Goal: Communication & Community: Answer question/provide support

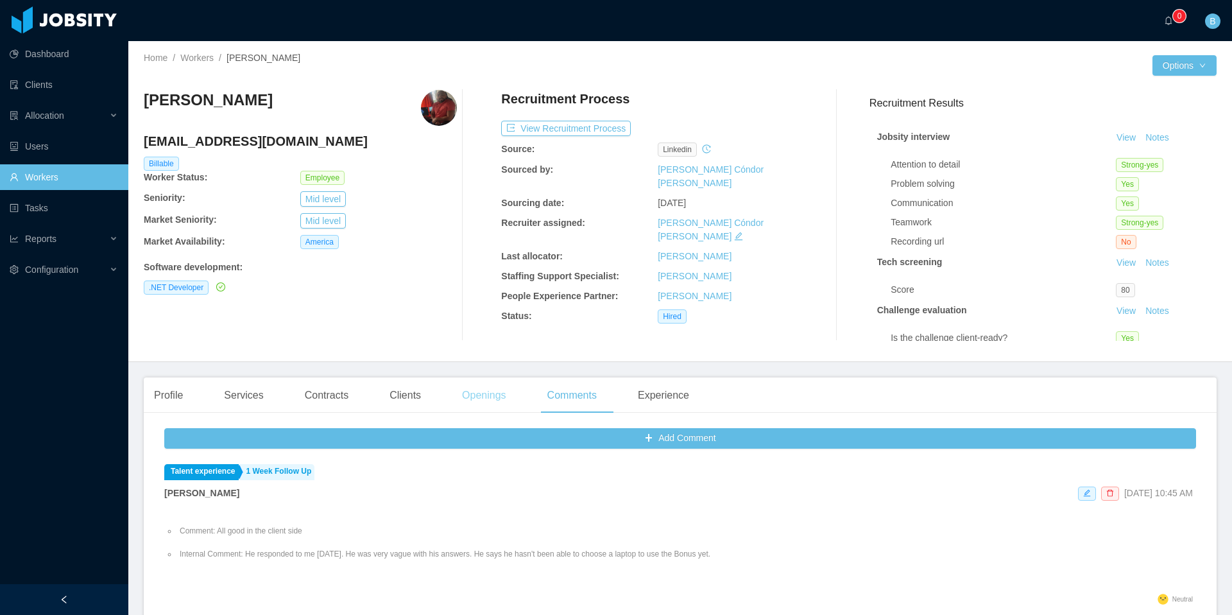
scroll to position [66, 0]
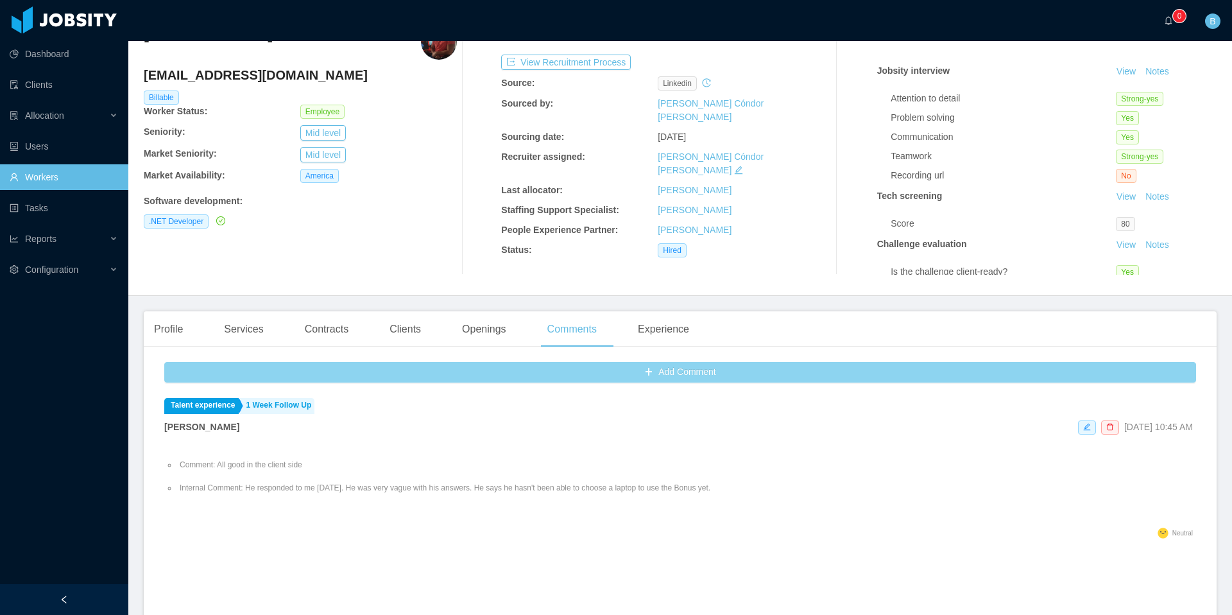
click at [625, 374] on button "Add Comment" at bounding box center [680, 372] width 1032 height 21
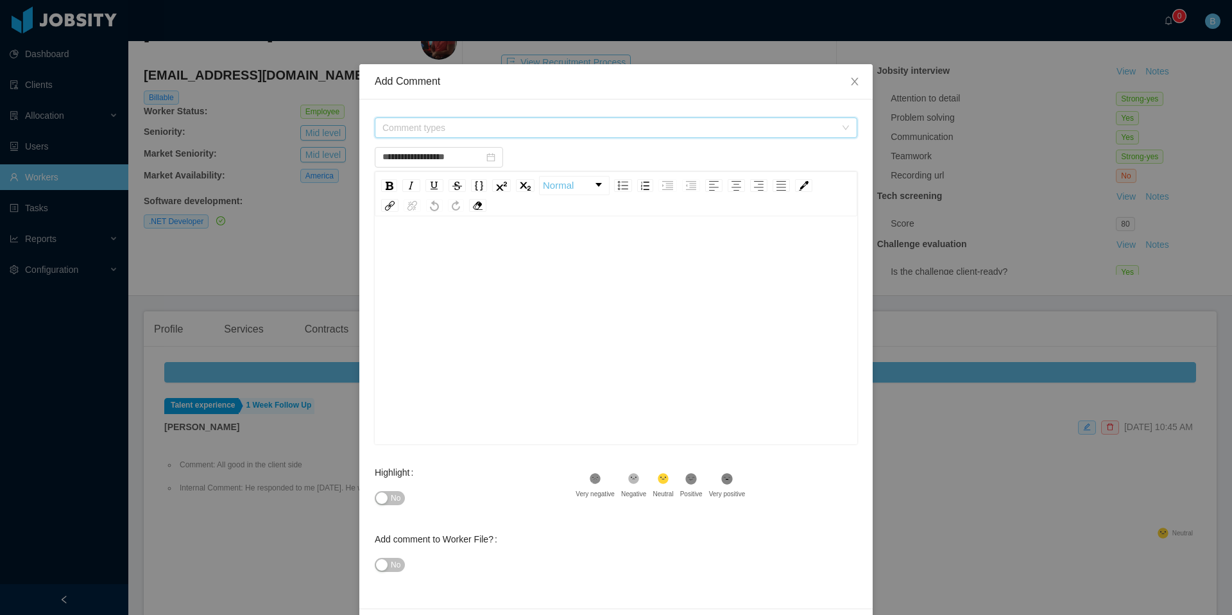
click at [462, 122] on span "Comment types" at bounding box center [608, 127] width 453 height 13
click at [382, 268] on icon "icon: caret-down" at bounding box center [380, 267] width 6 height 6
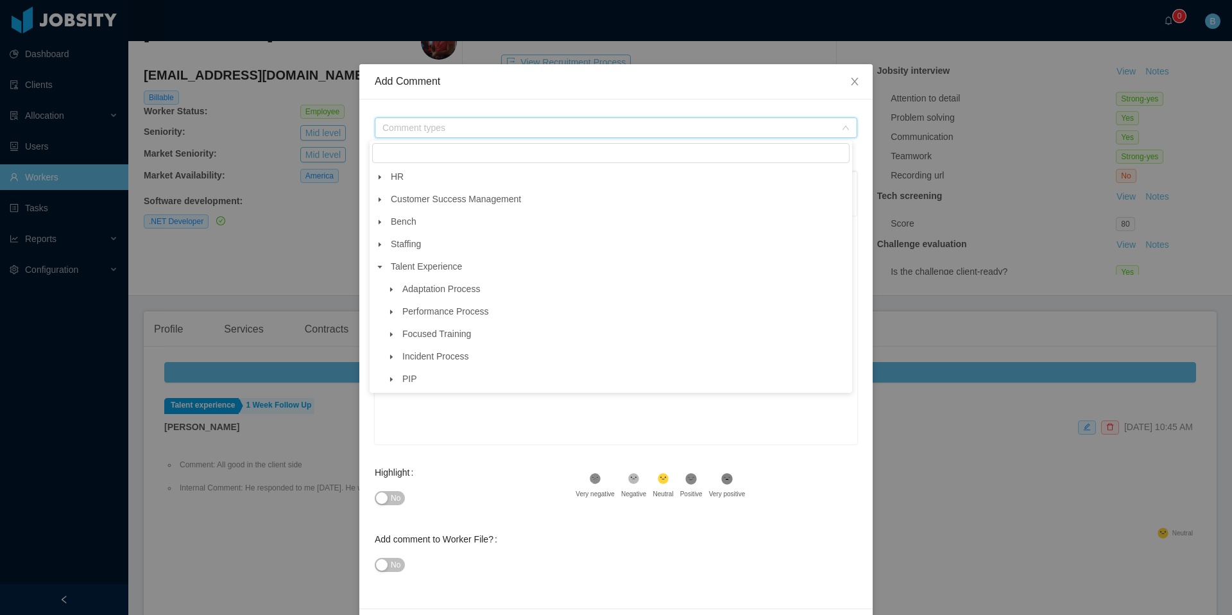
click at [389, 292] on icon "icon: caret-down" at bounding box center [391, 289] width 6 height 6
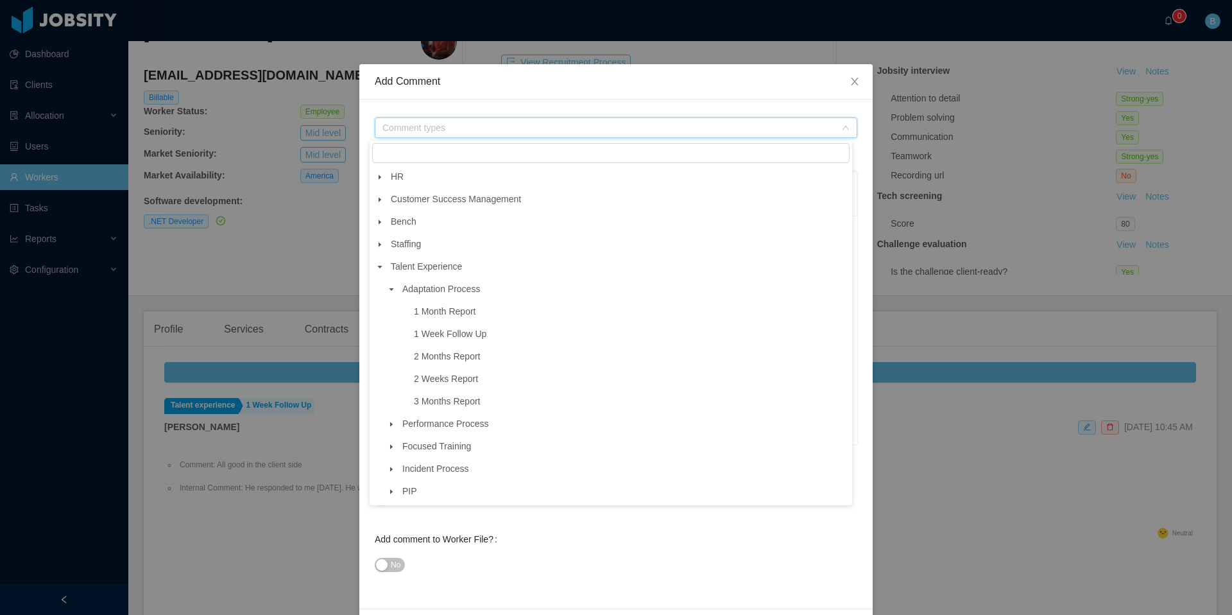
click at [389, 292] on icon "icon: caret-down" at bounding box center [391, 289] width 6 height 6
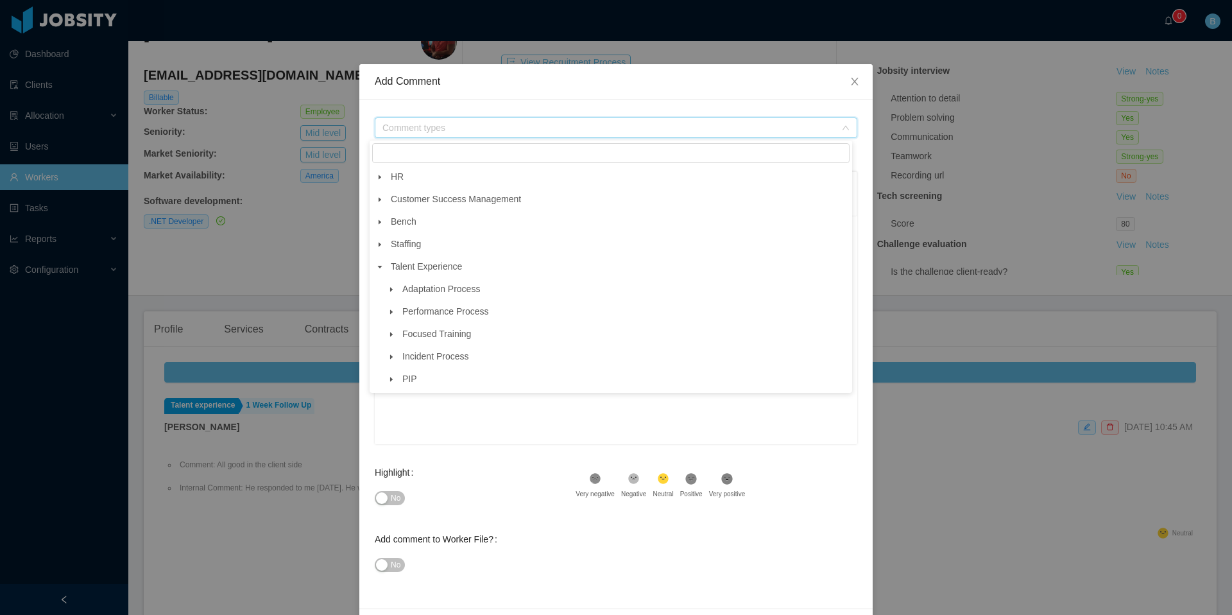
click at [382, 269] on icon "icon: caret-down" at bounding box center [380, 267] width 6 height 6
click at [377, 175] on icon "icon: caret-down" at bounding box center [380, 177] width 6 height 6
click at [384, 174] on span at bounding box center [379, 176] width 15 height 15
click at [385, 268] on span at bounding box center [379, 266] width 15 height 15
click at [424, 312] on span "Performance Process" at bounding box center [445, 311] width 87 height 10
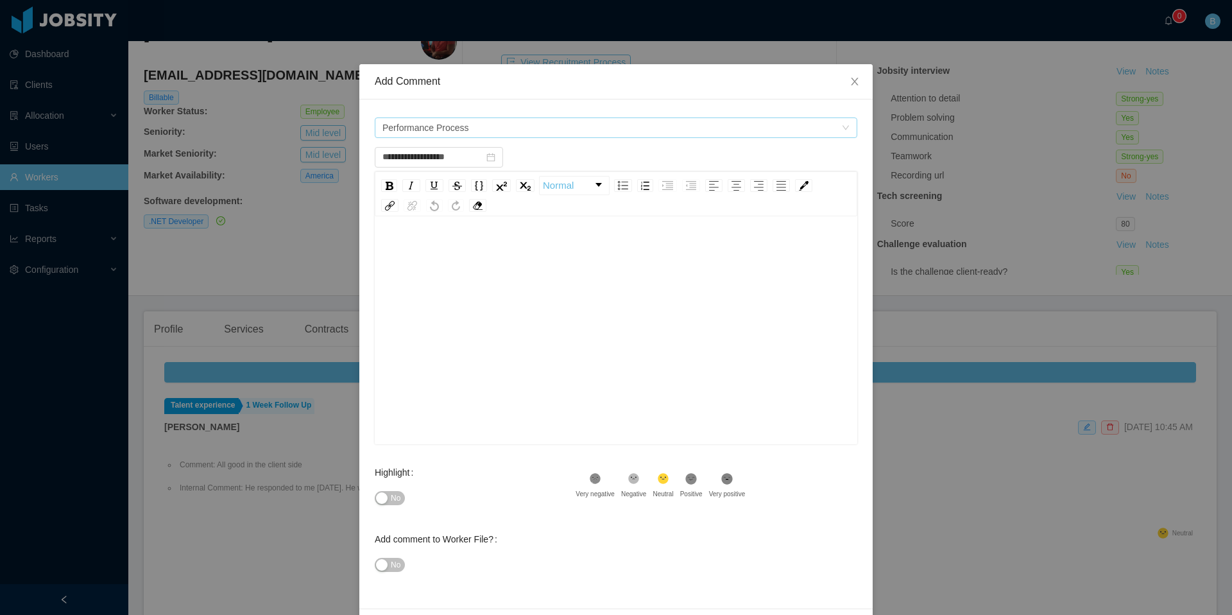
click at [477, 128] on span "Performance Process" at bounding box center [611, 127] width 459 height 19
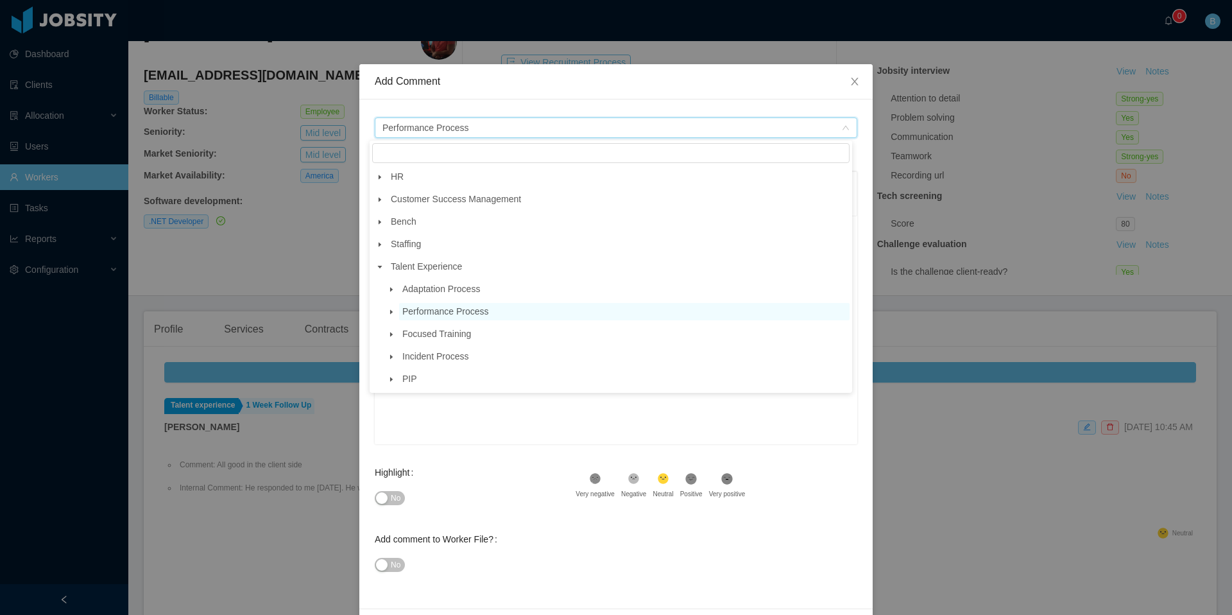
click at [392, 313] on icon "icon: caret-down" at bounding box center [391, 311] width 3 height 4
click at [392, 313] on icon "icon: caret-down" at bounding box center [391, 311] width 4 height 3
click at [389, 289] on icon "icon: caret-down" at bounding box center [391, 289] width 6 height 6
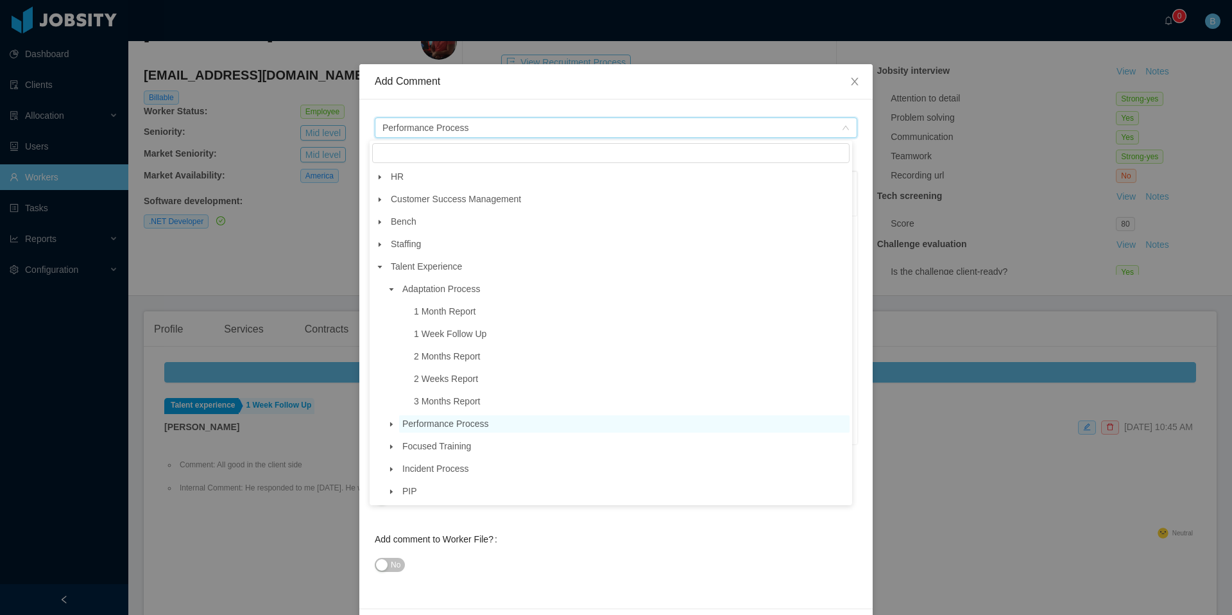
click at [389, 289] on icon "icon: caret-down" at bounding box center [391, 289] width 4 height 3
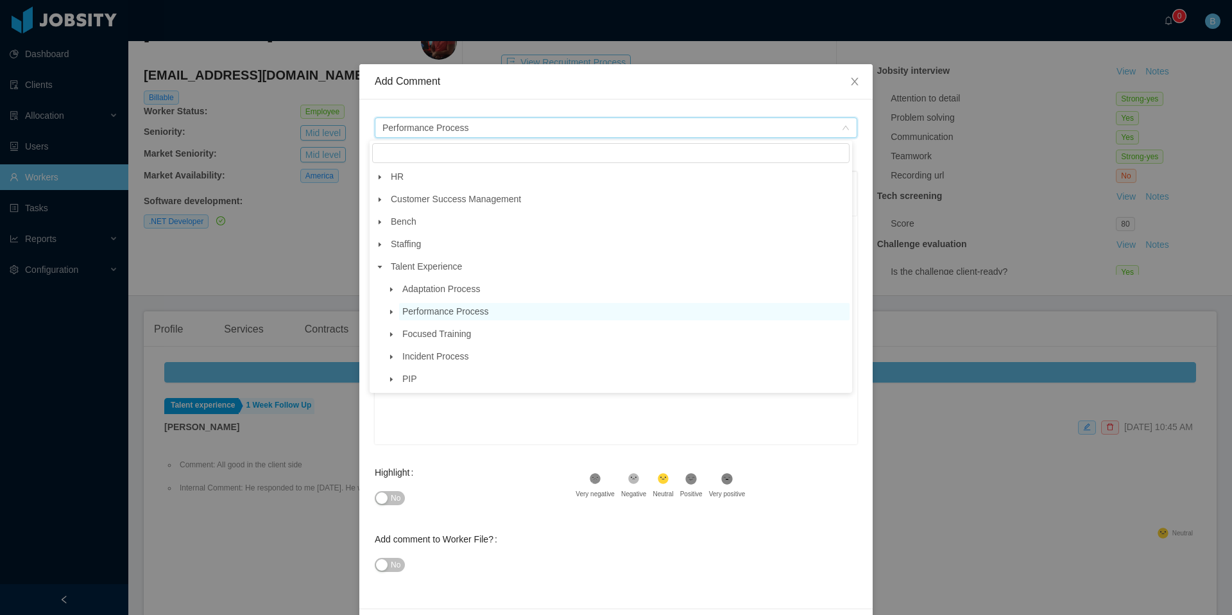
click at [380, 245] on icon "icon: caret-down" at bounding box center [379, 244] width 3 height 4
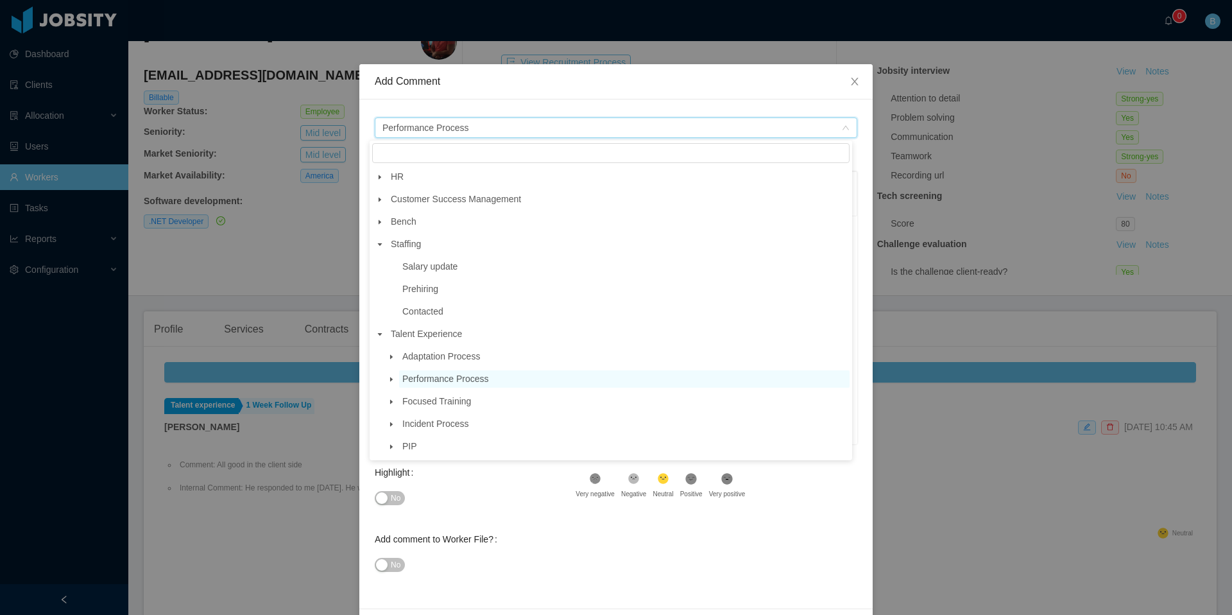
click at [380, 245] on icon "icon: caret-down" at bounding box center [380, 244] width 4 height 3
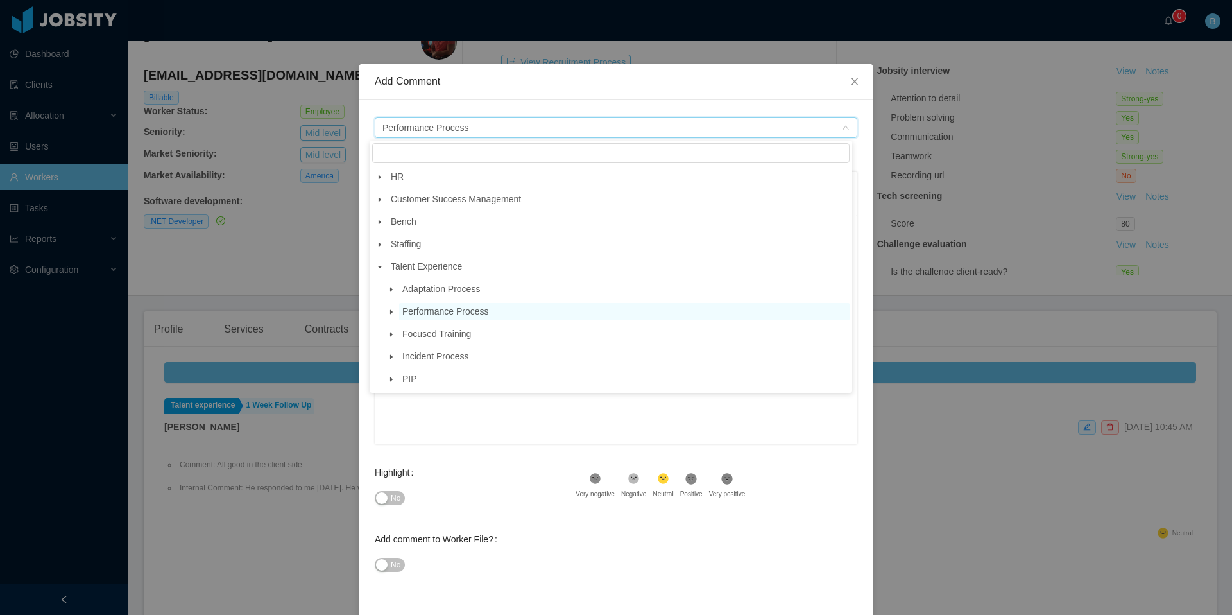
click at [389, 358] on icon "icon: caret-down" at bounding box center [391, 356] width 6 height 6
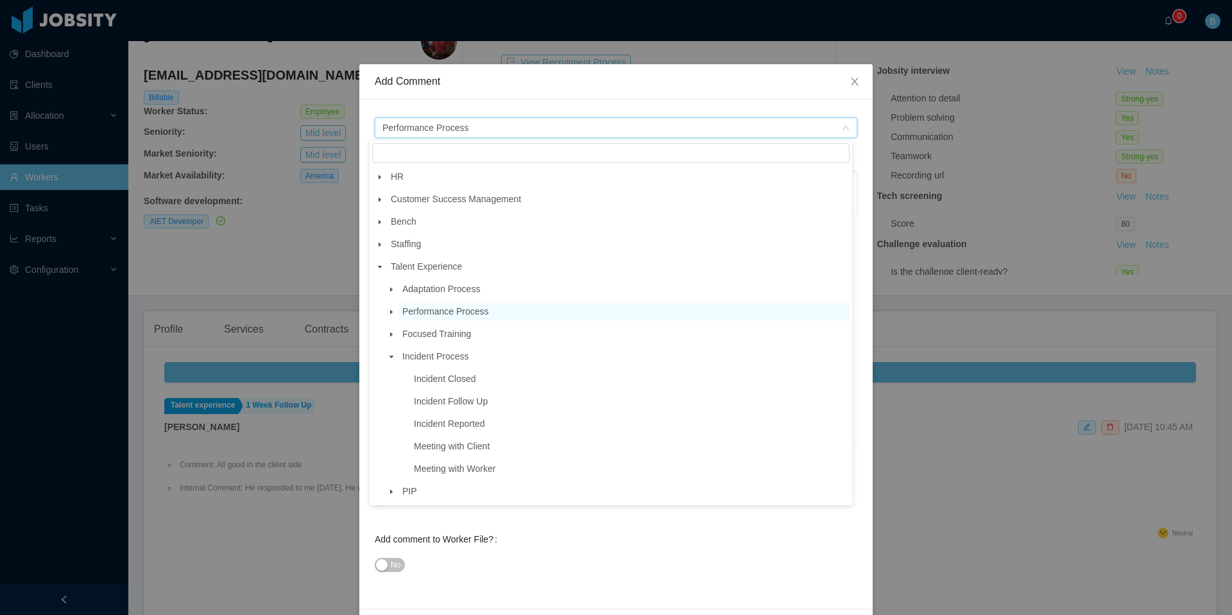
click at [389, 358] on icon "icon: caret-down" at bounding box center [391, 356] width 4 height 3
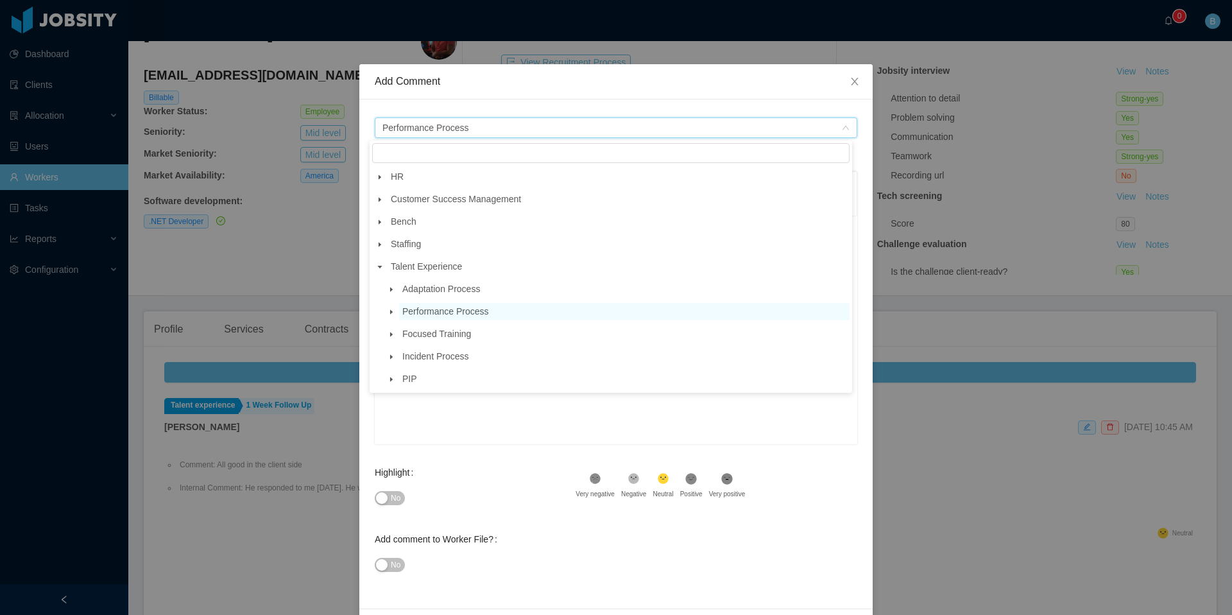
click at [391, 381] on icon "icon: caret-down" at bounding box center [391, 379] width 3 height 4
click at [391, 380] on icon "icon: caret-down" at bounding box center [391, 379] width 4 height 3
click at [381, 269] on icon "icon: caret-down" at bounding box center [380, 267] width 6 height 6
click at [377, 178] on icon "icon: caret-down" at bounding box center [380, 177] width 6 height 6
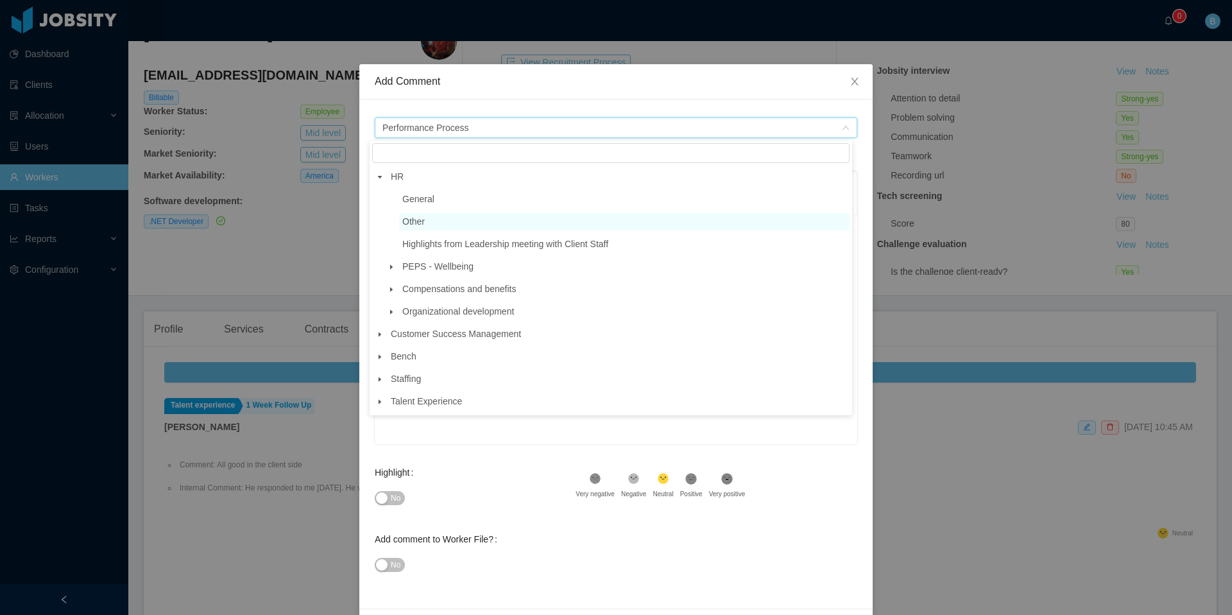
click at [414, 221] on span "Other" at bounding box center [413, 221] width 22 height 10
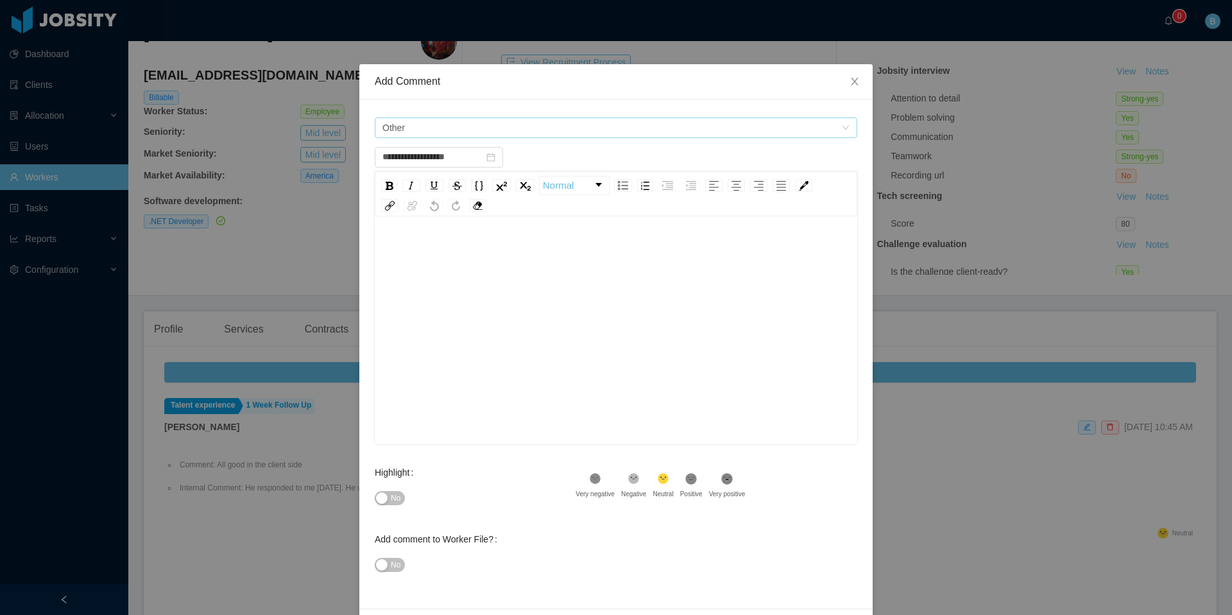
click at [443, 128] on span "Other" at bounding box center [611, 127] width 459 height 19
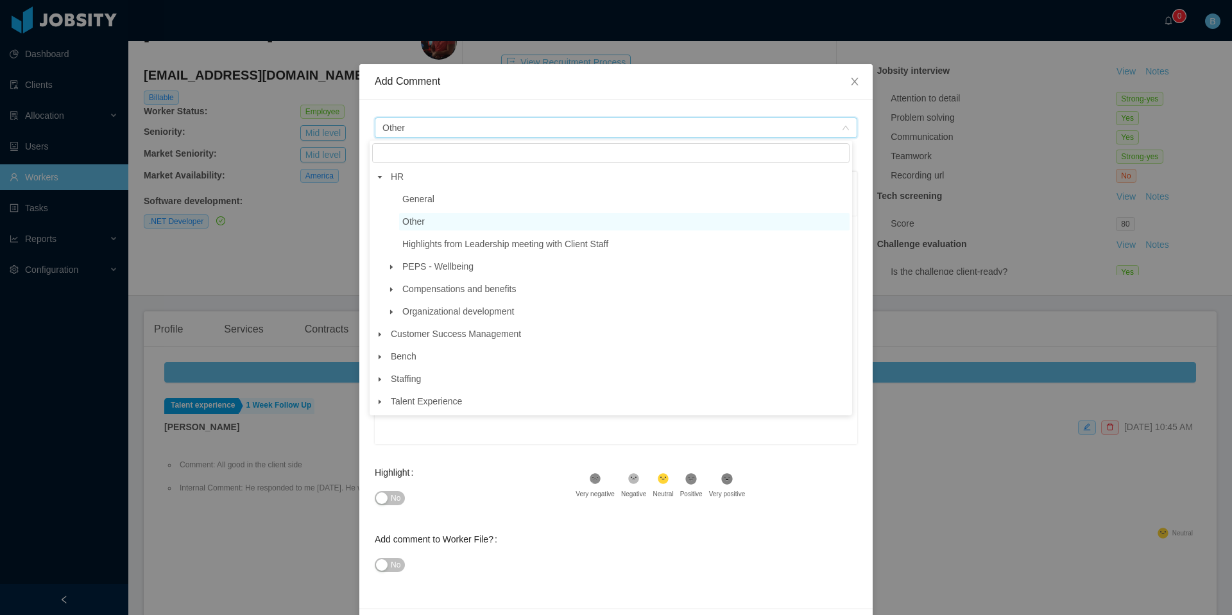
click at [391, 290] on icon "icon: caret-down" at bounding box center [391, 289] width 3 height 4
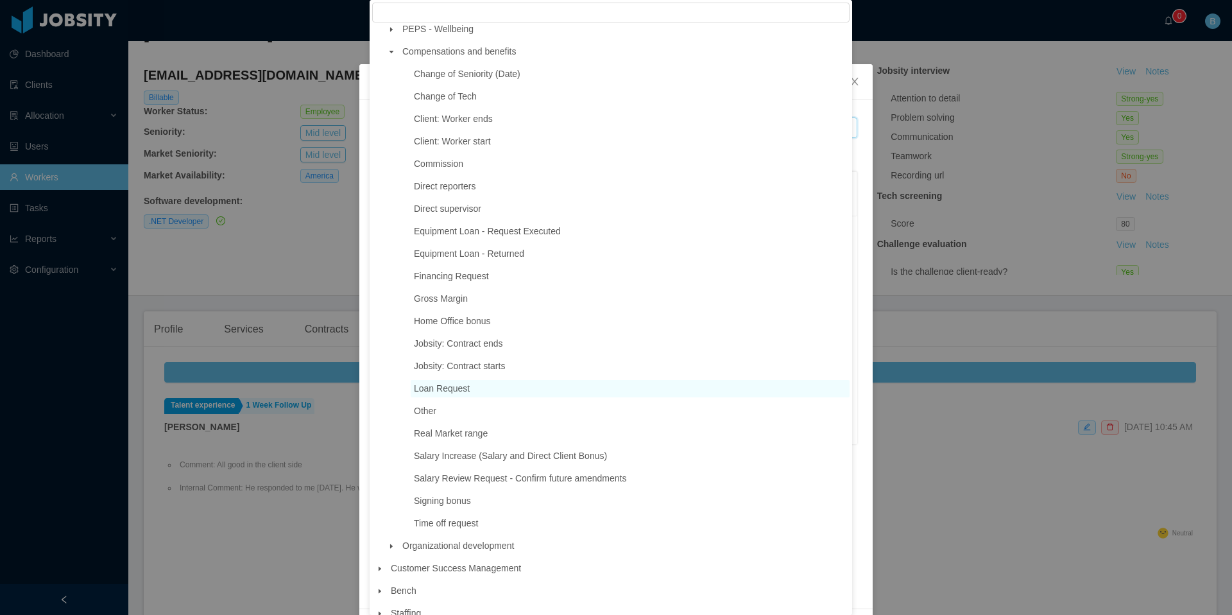
scroll to position [0, 0]
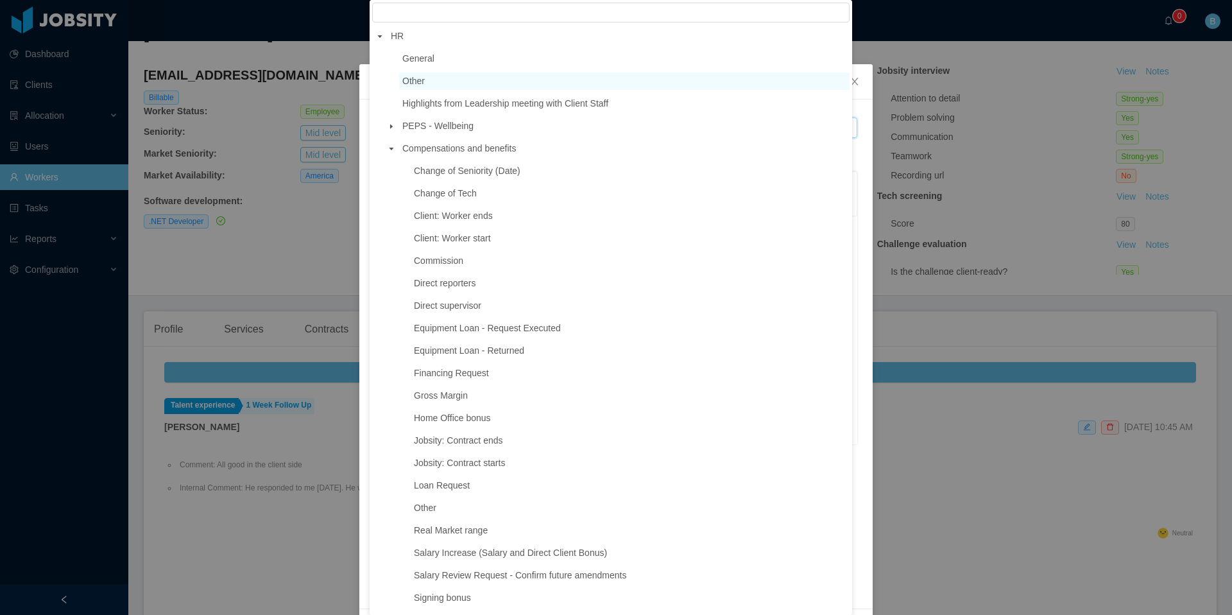
click at [390, 150] on icon "icon: caret-down" at bounding box center [391, 149] width 4 height 3
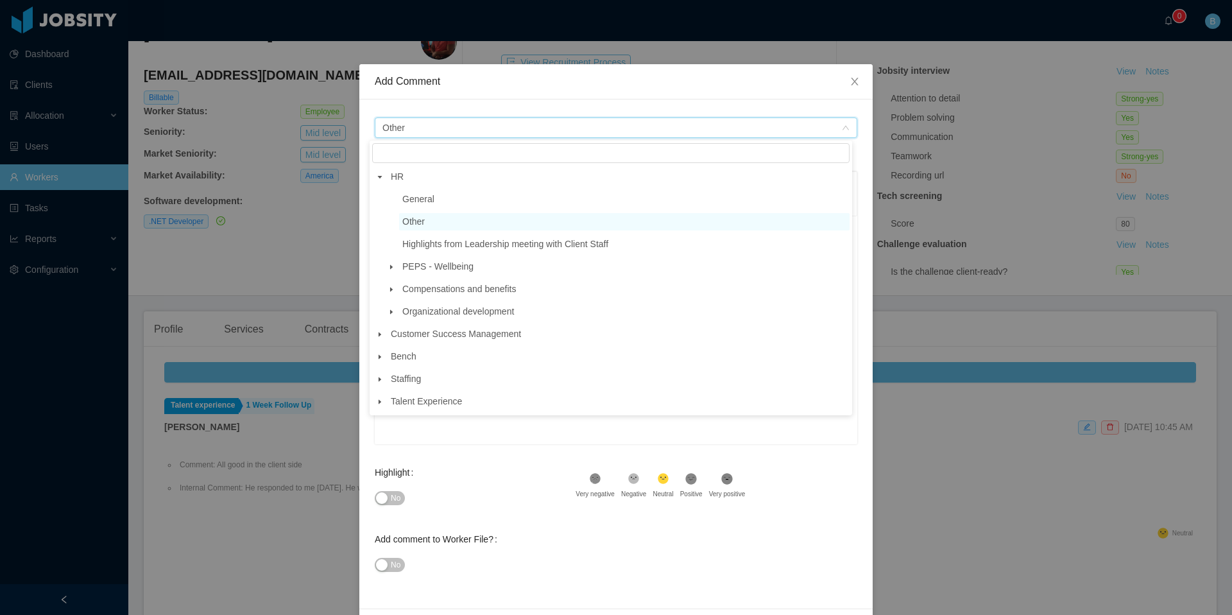
click at [379, 403] on icon "icon: caret-down" at bounding box center [379, 401] width 3 height 4
click at [391, 426] on icon "icon: caret-down" at bounding box center [391, 423] width 3 height 4
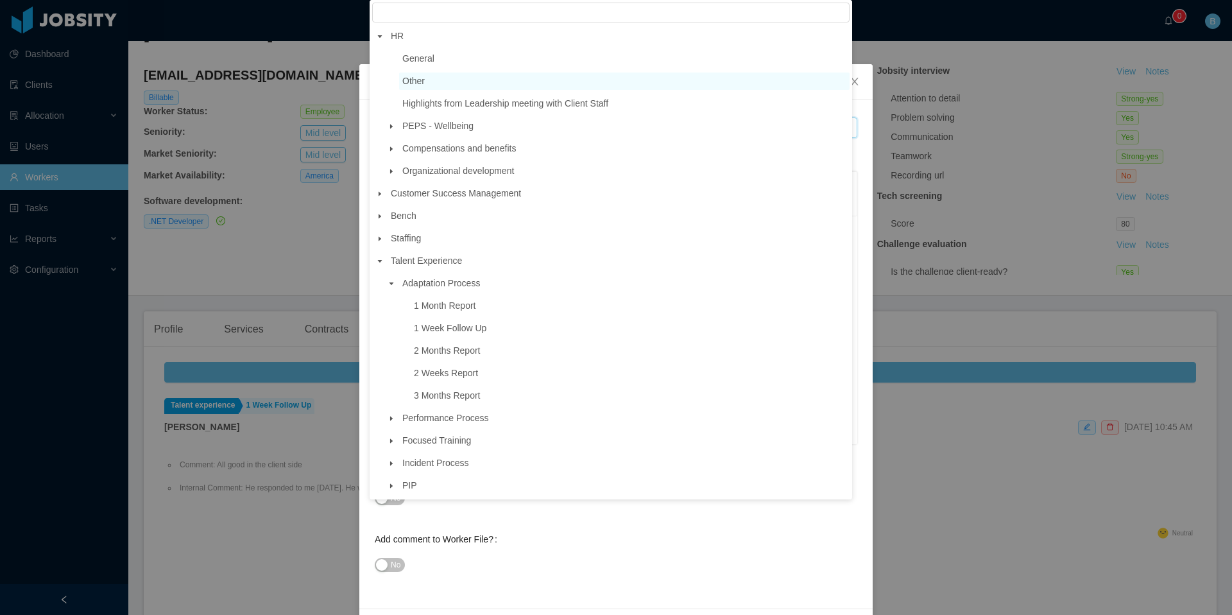
click at [379, 259] on span at bounding box center [379, 260] width 15 height 15
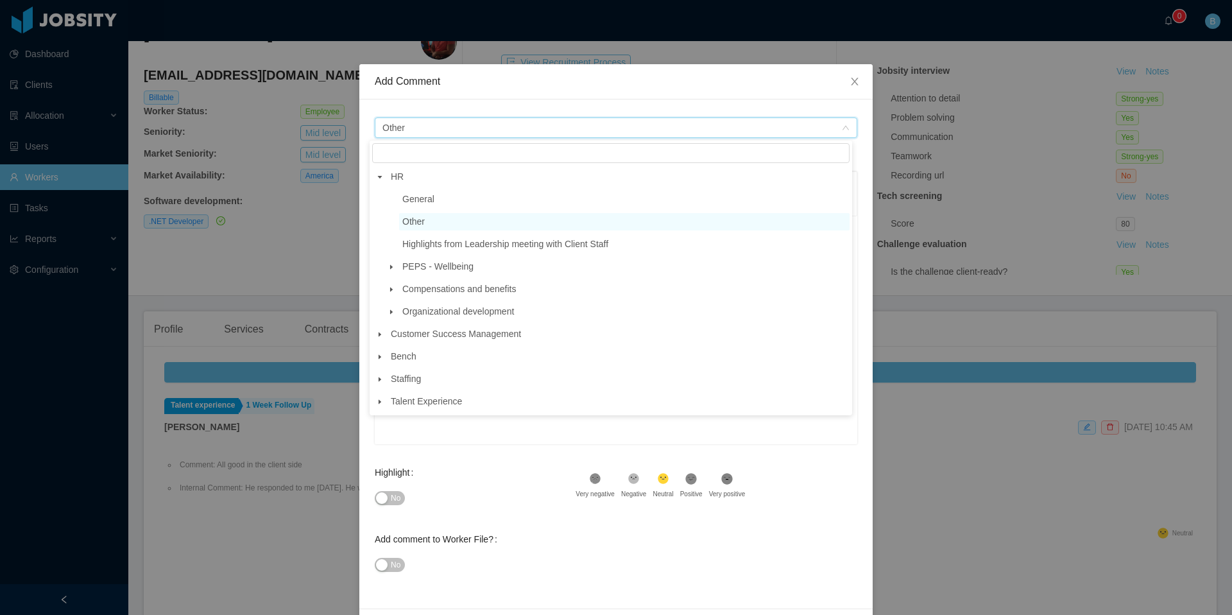
click at [375, 174] on span at bounding box center [379, 176] width 15 height 15
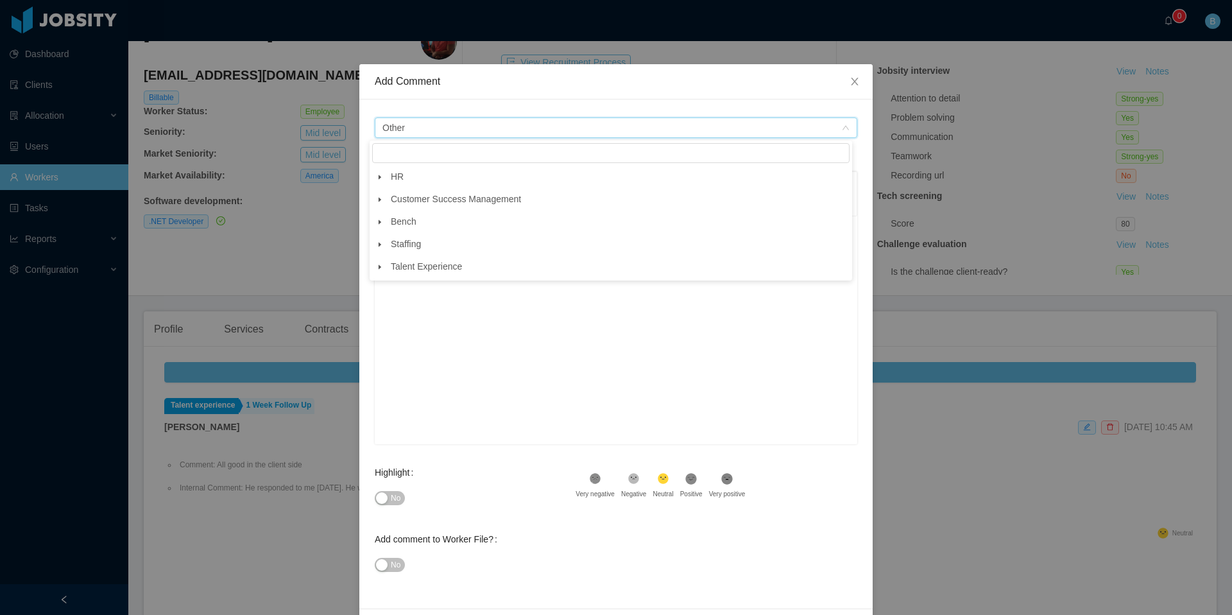
click at [377, 198] on icon "icon: caret-down" at bounding box center [380, 199] width 6 height 6
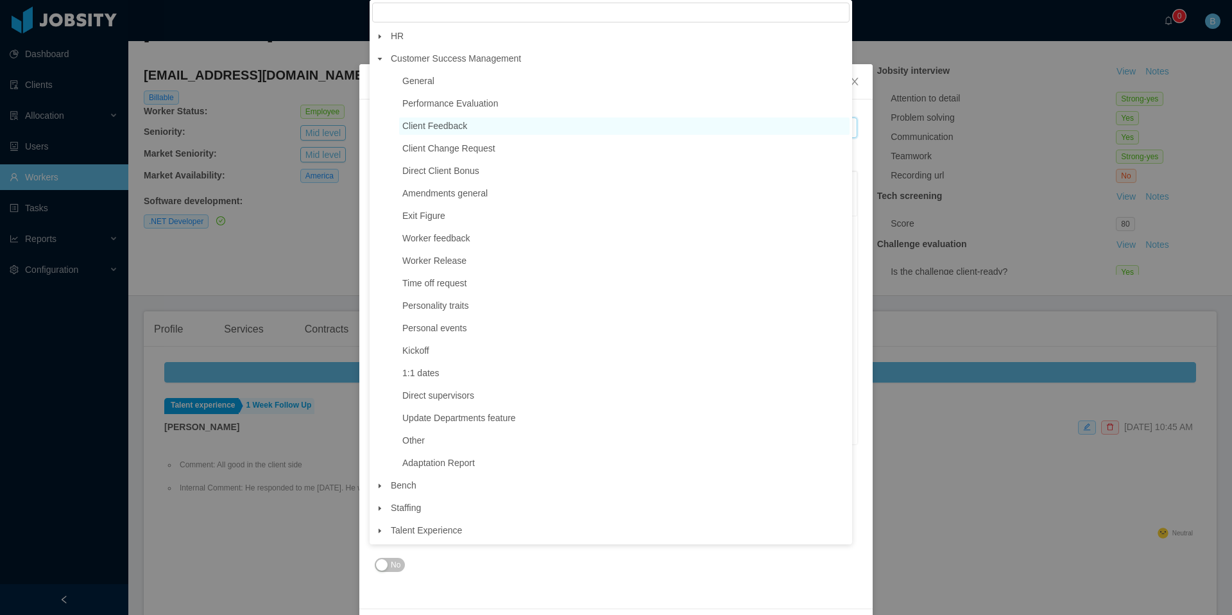
click at [455, 132] on span "Client Feedback" at bounding box center [624, 125] width 450 height 17
type input "**********"
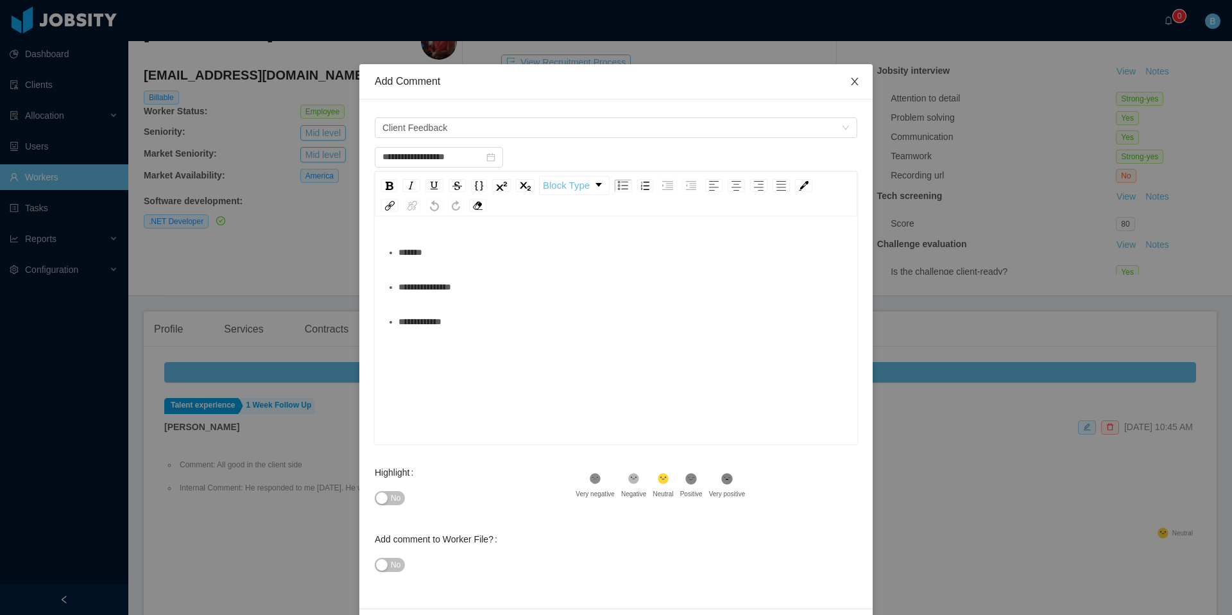
click at [851, 81] on icon "icon: close" at bounding box center [854, 81] width 10 height 10
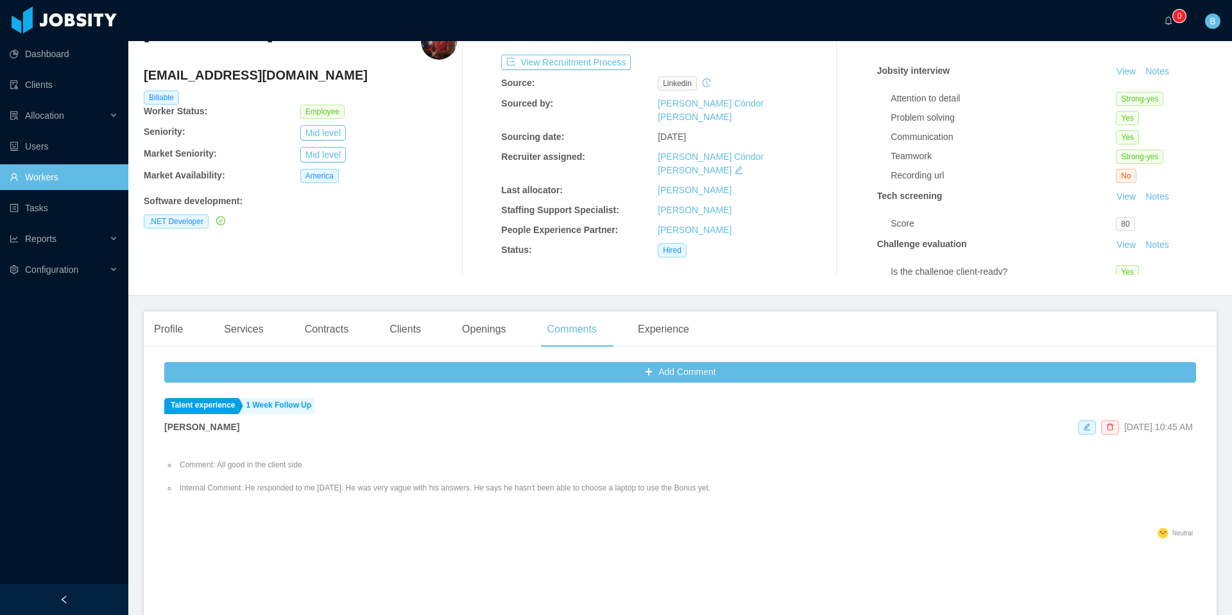
click at [51, 170] on link "Workers" at bounding box center [64, 177] width 108 height 26
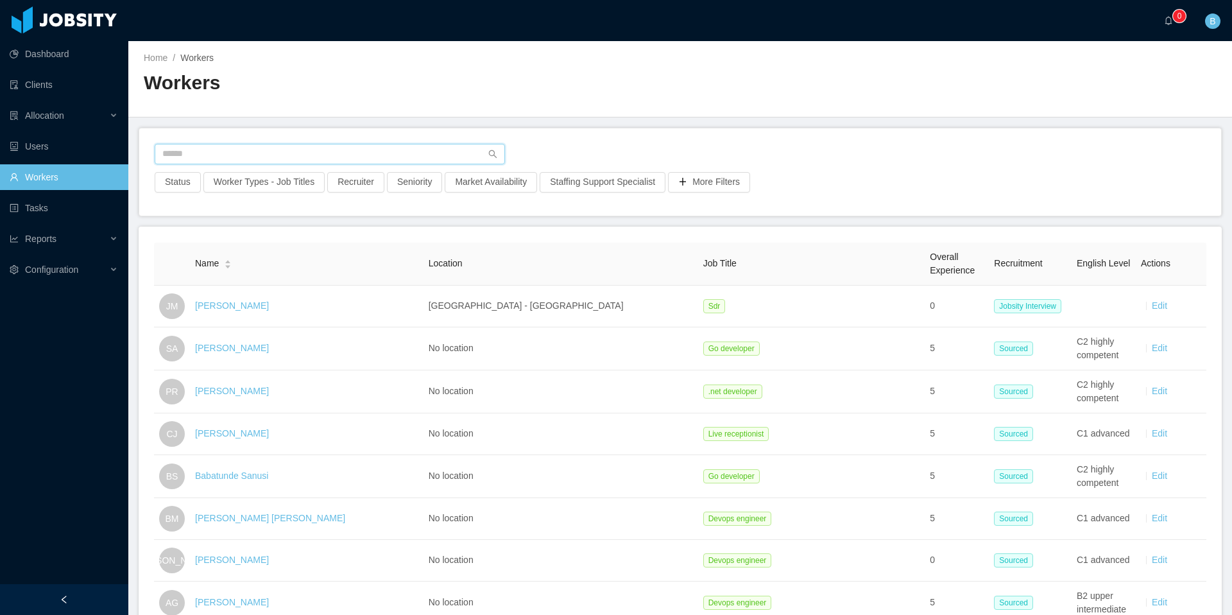
click at [263, 154] on input "text" at bounding box center [330, 154] width 350 height 21
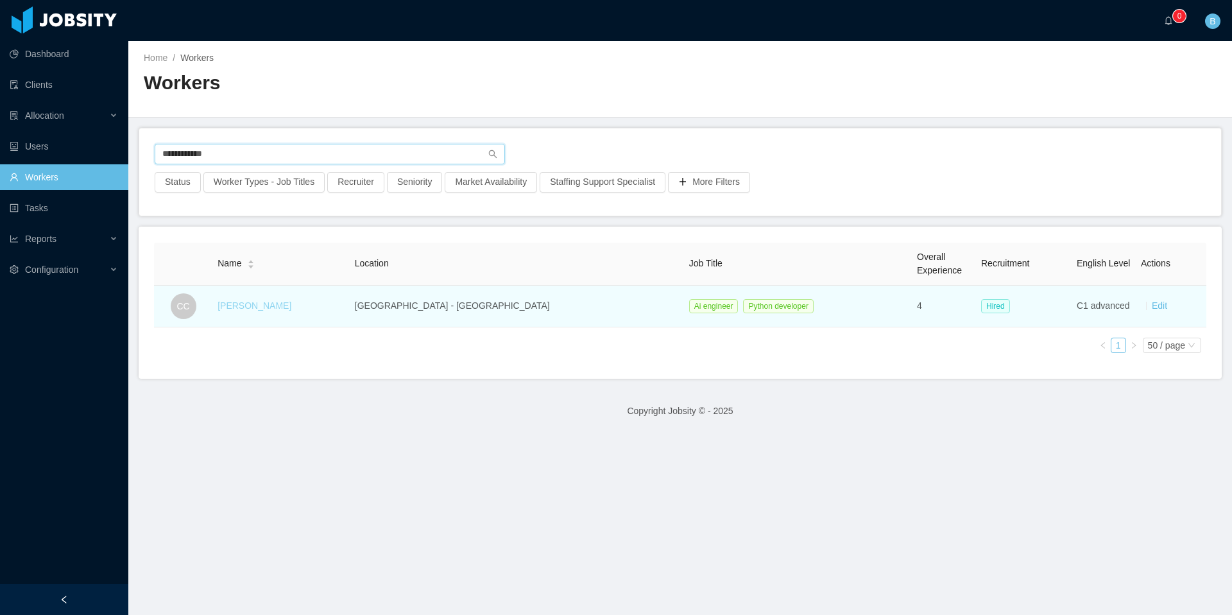
type input "**********"
click at [251, 309] on link "[PERSON_NAME]" at bounding box center [254, 305] width 74 height 10
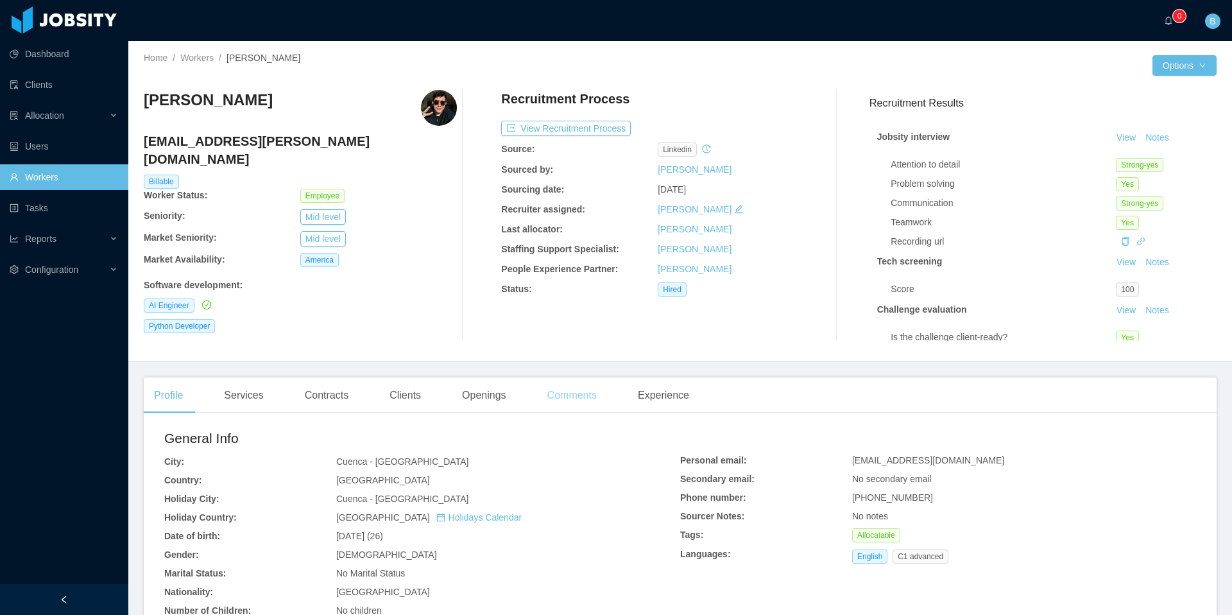
click at [582, 396] on div "Comments" at bounding box center [572, 395] width 70 height 36
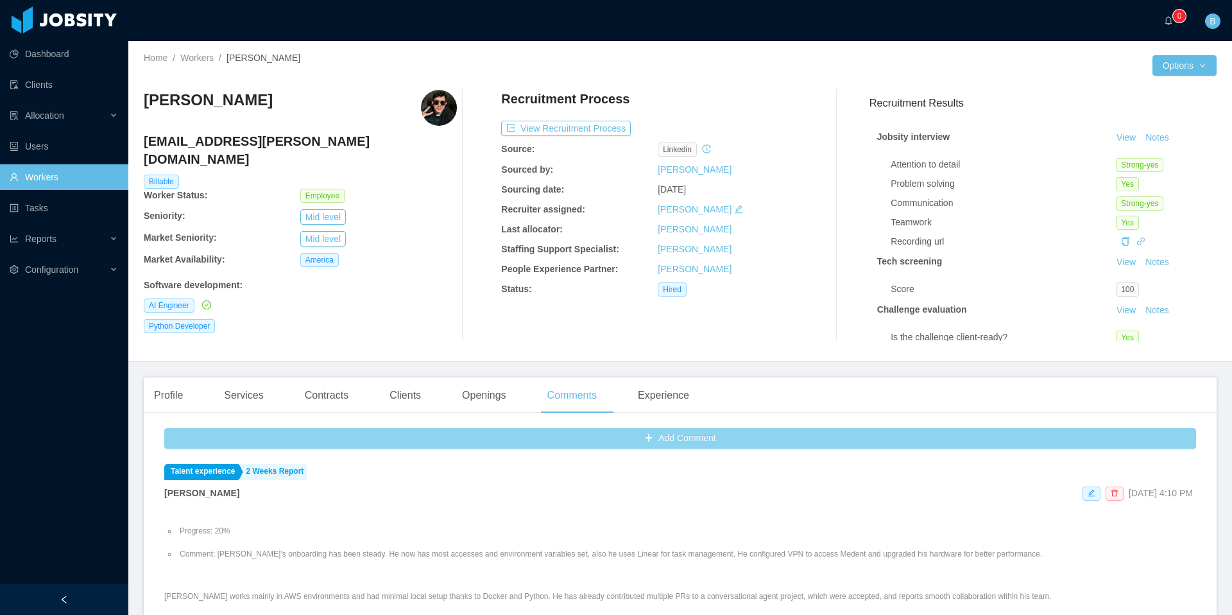
click at [522, 441] on button "Add Comment" at bounding box center [680, 438] width 1032 height 21
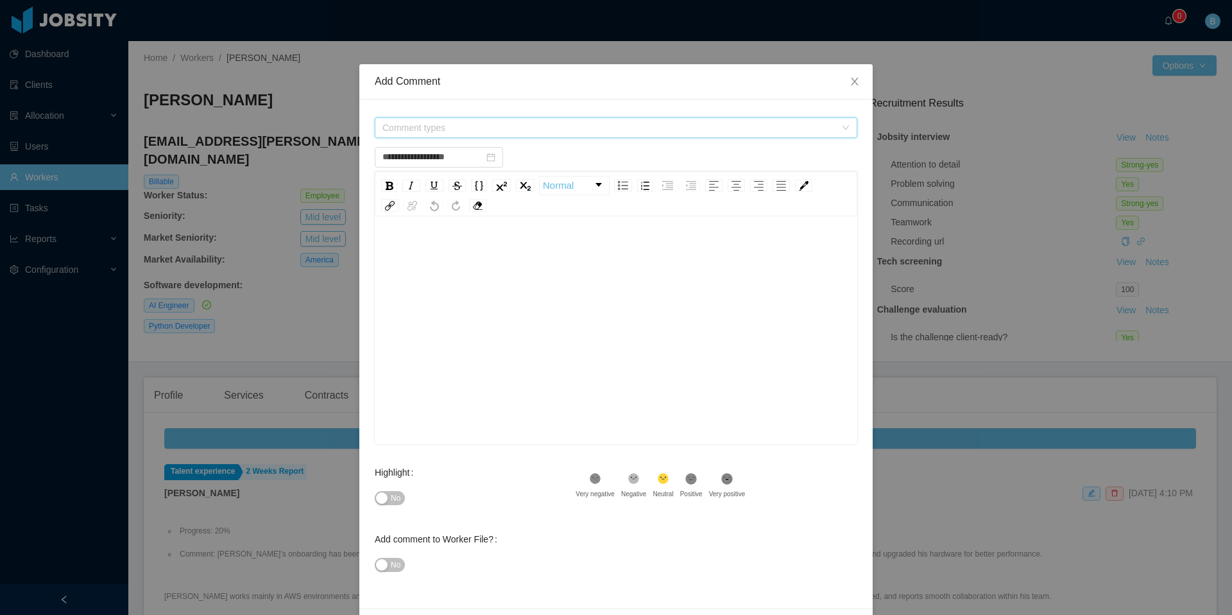
click at [468, 125] on span "Comment types" at bounding box center [608, 127] width 453 height 13
click at [382, 200] on icon "icon: caret-down" at bounding box center [380, 199] width 6 height 6
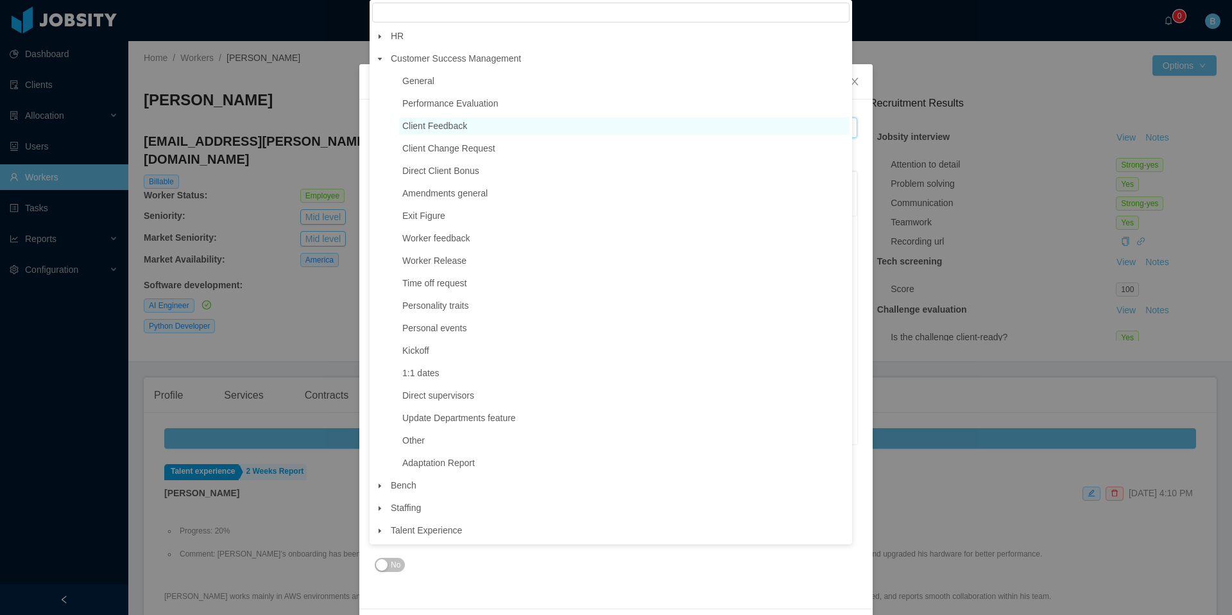
click at [454, 127] on span "Client Feedback" at bounding box center [434, 126] width 65 height 10
type input "**********"
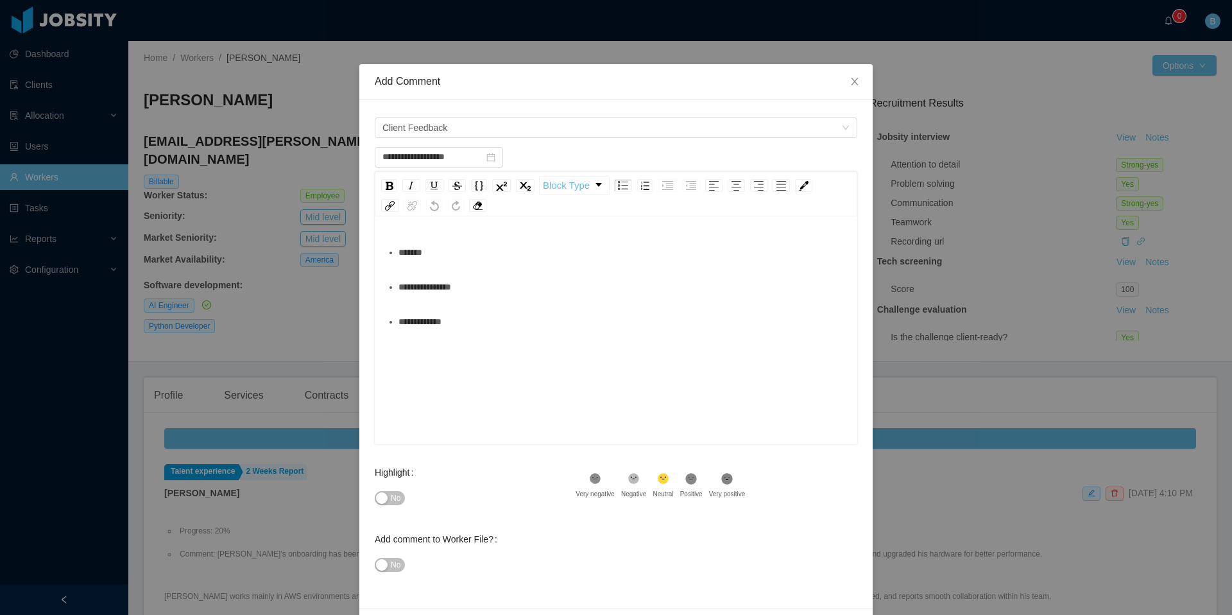
click at [461, 253] on div "*******" at bounding box center [622, 252] width 449 height 26
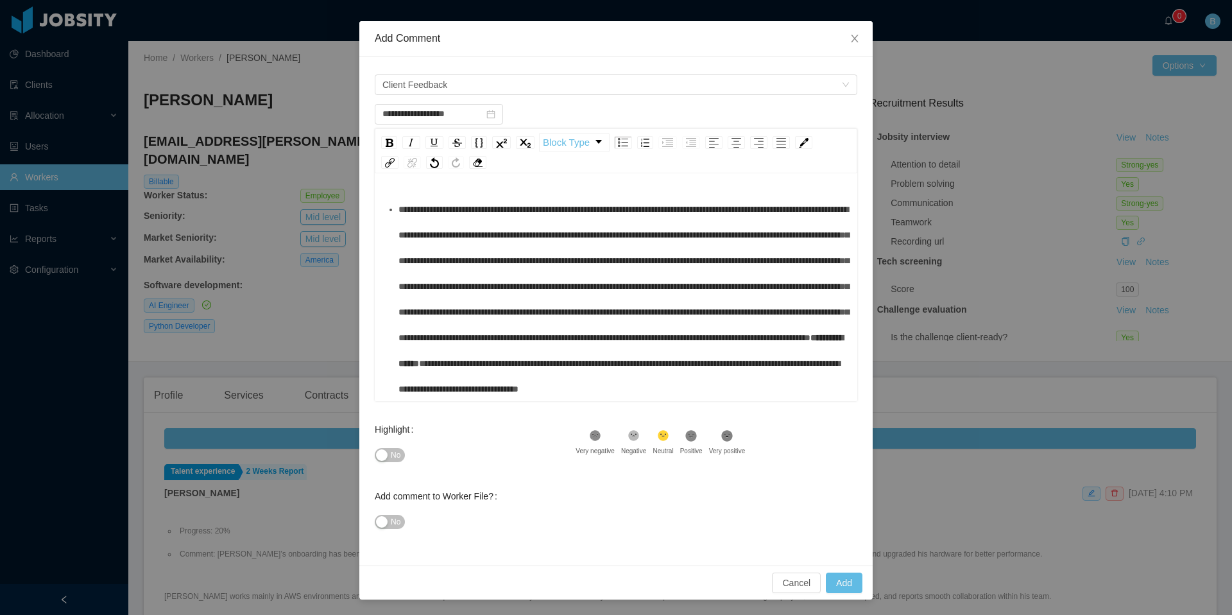
scroll to position [121, 0]
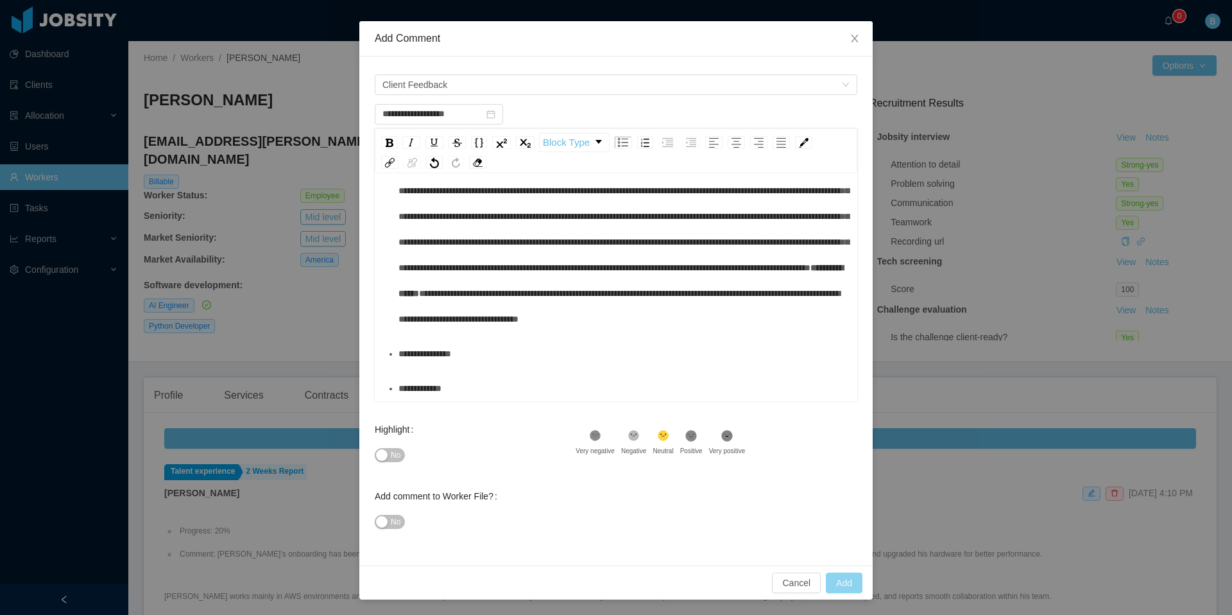
type input "**********"
click at [847, 584] on button "Add" at bounding box center [844, 582] width 37 height 21
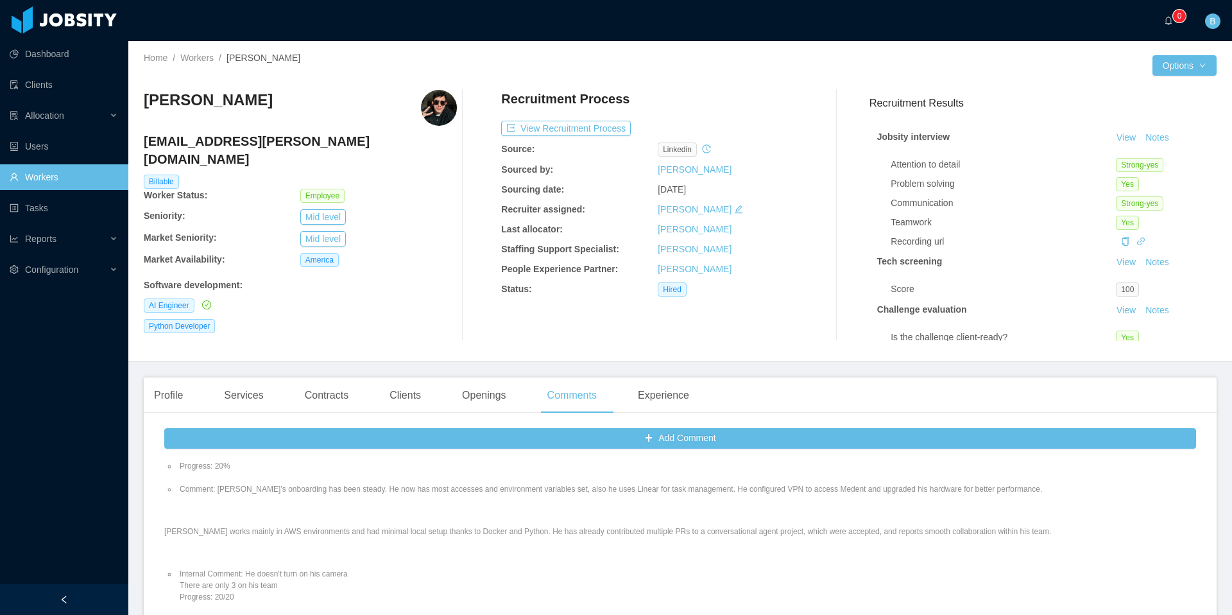
scroll to position [0, 0]
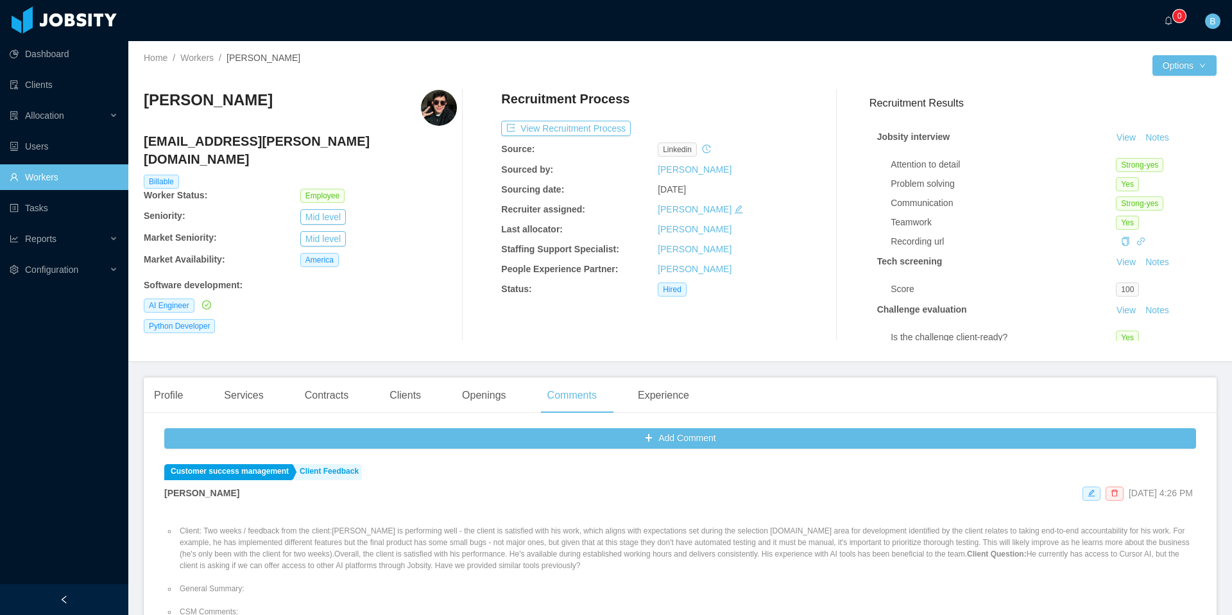
click at [51, 177] on link "Workers" at bounding box center [64, 177] width 108 height 26
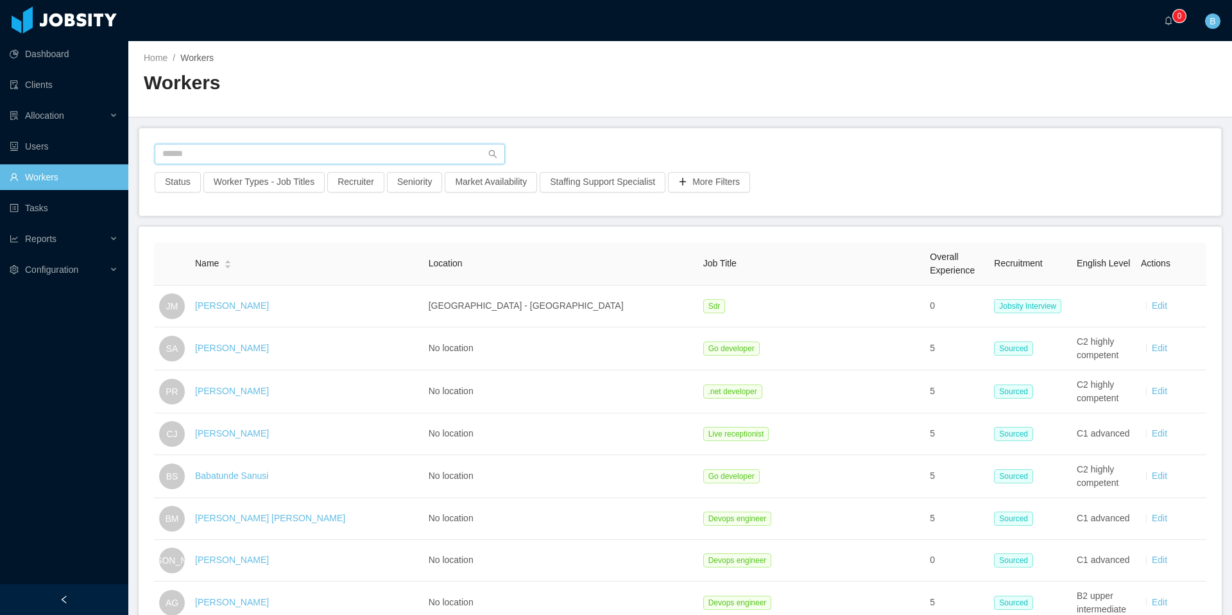
click at [237, 154] on input "text" at bounding box center [330, 154] width 350 height 21
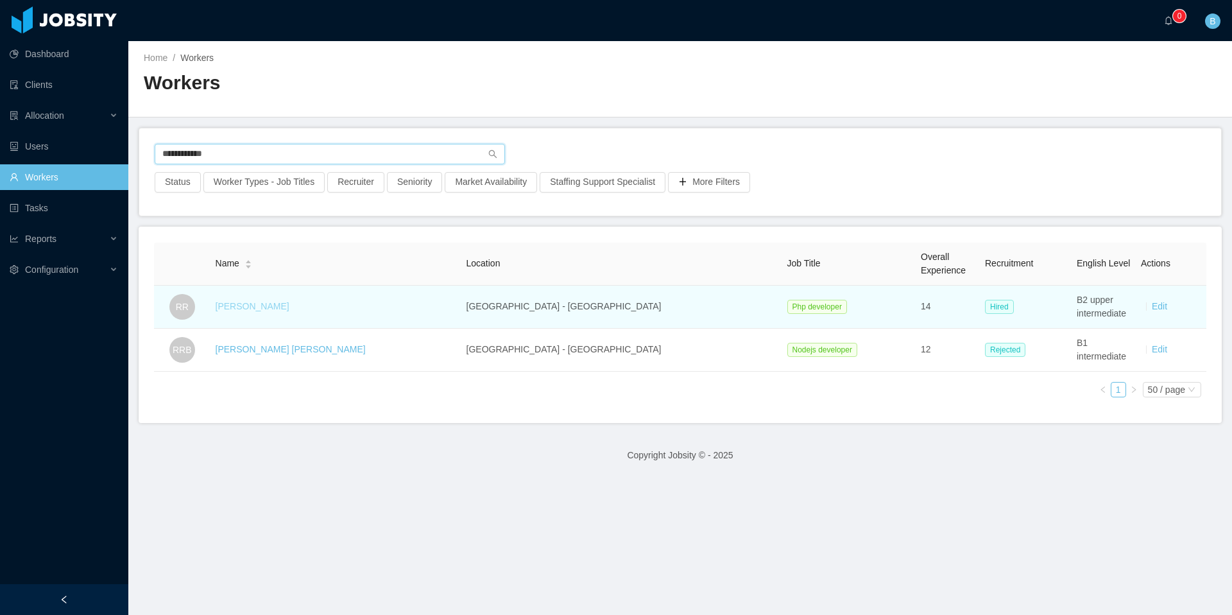
type input "**********"
click at [276, 307] on link "[PERSON_NAME]" at bounding box center [253, 306] width 74 height 10
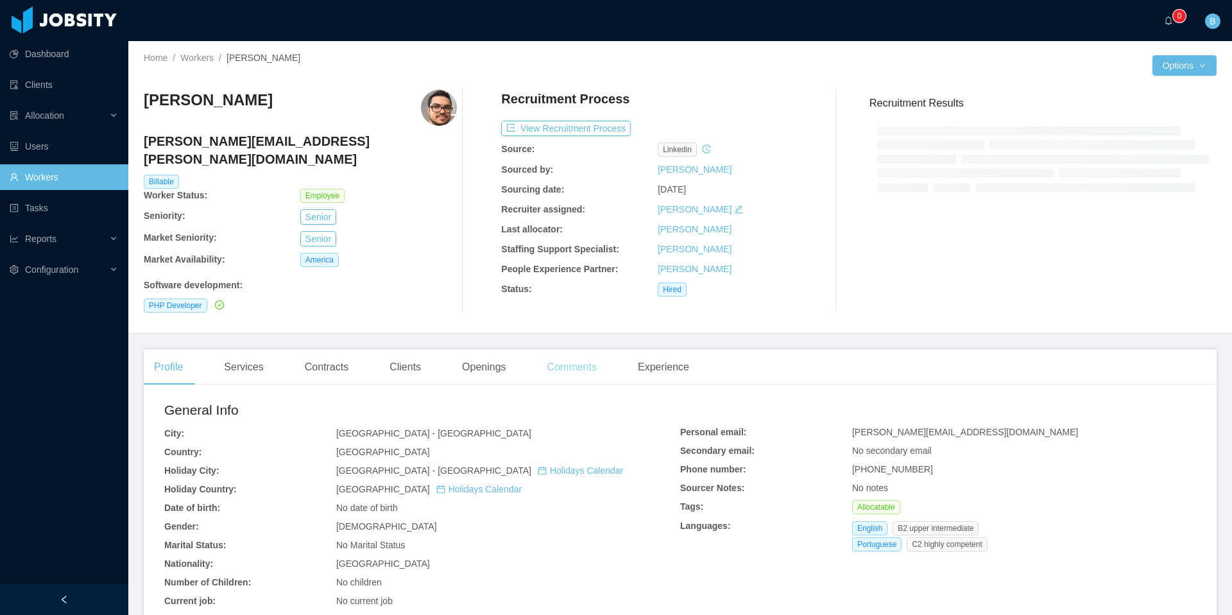
click at [565, 361] on main "Home / Workers / [PERSON_NAME] / Options [PERSON_NAME] [PERSON_NAME][EMAIL_ADDR…" at bounding box center [679, 327] width 1103 height 573
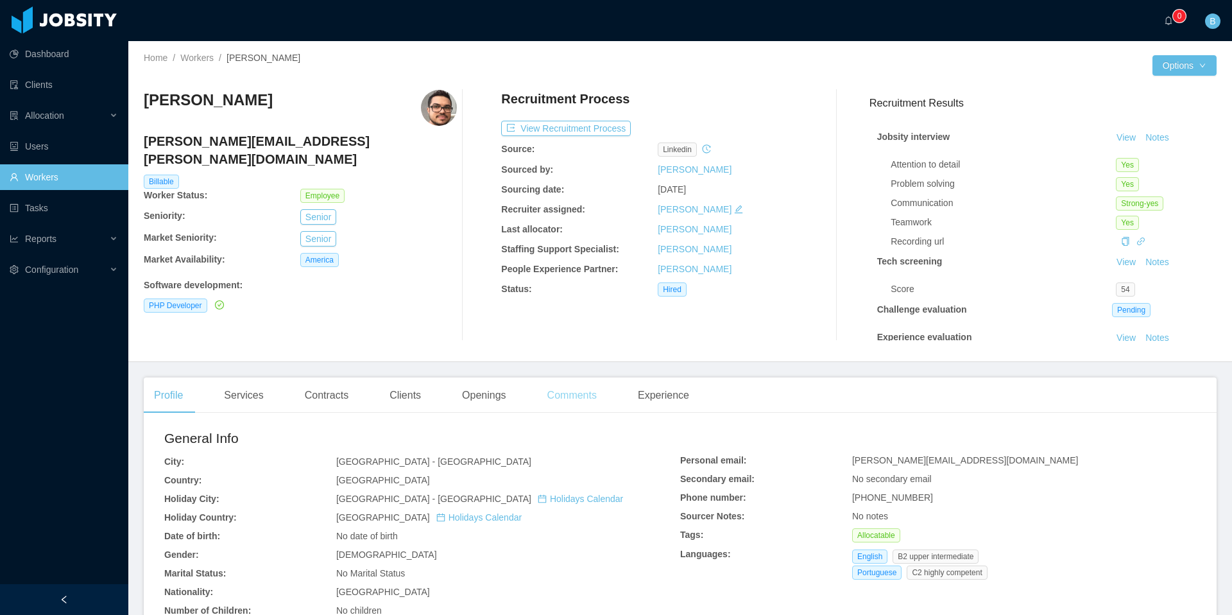
click at [584, 402] on div "Comments" at bounding box center [572, 395] width 70 height 36
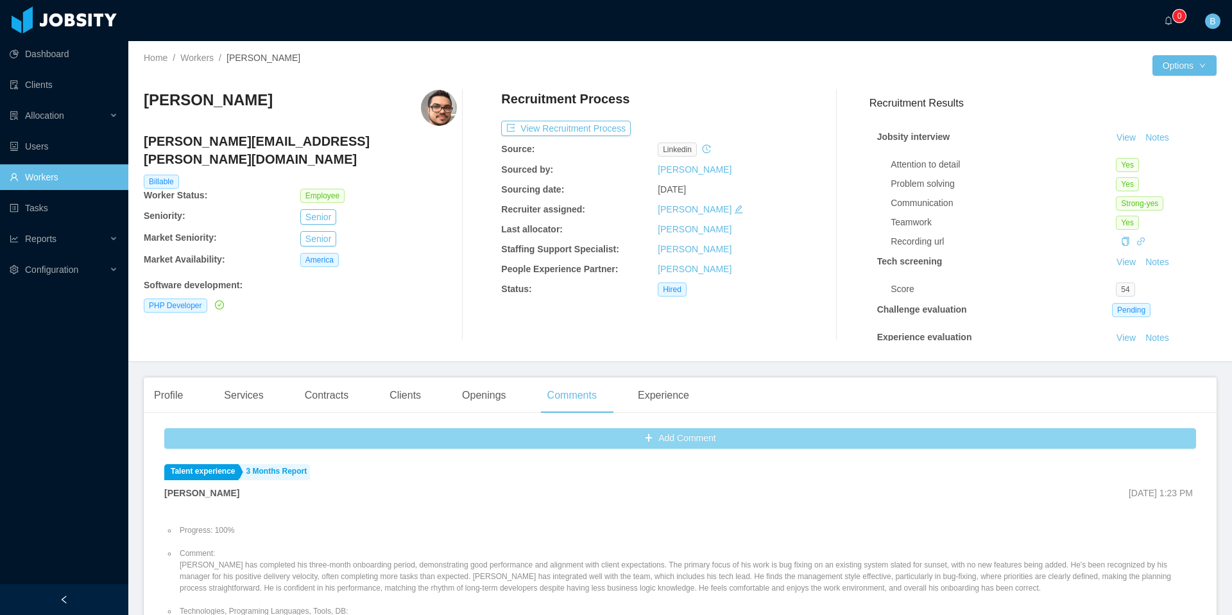
click at [474, 439] on button "Add Comment" at bounding box center [680, 438] width 1032 height 21
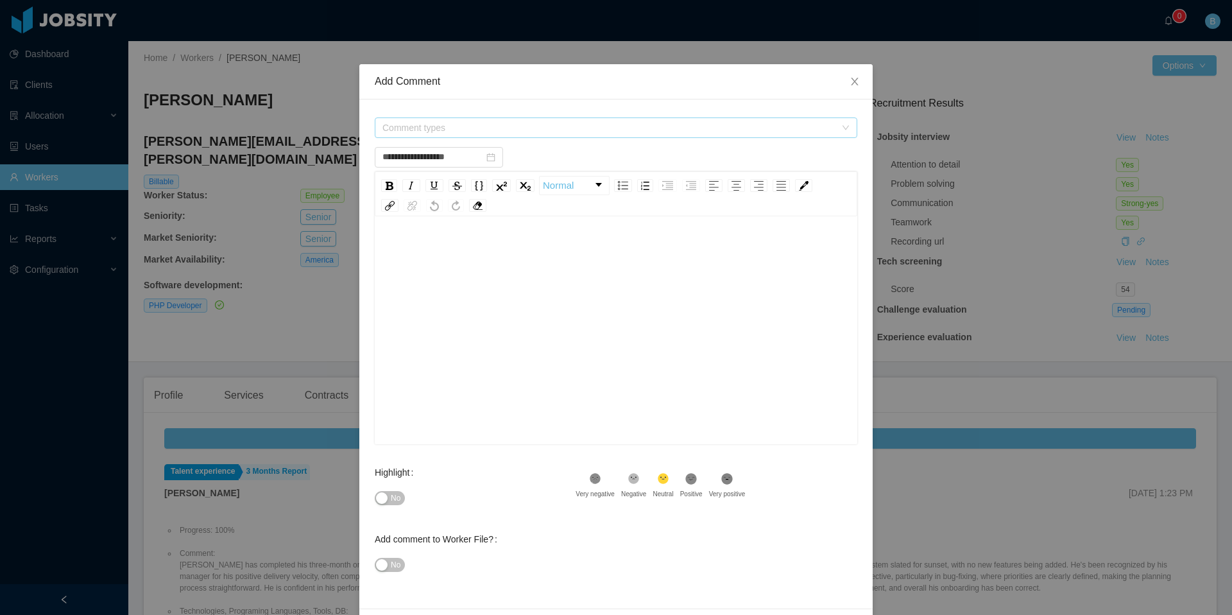
click at [509, 136] on span "Comment types" at bounding box center [611, 127] width 459 height 19
click at [377, 200] on icon "icon: caret-down" at bounding box center [380, 199] width 6 height 6
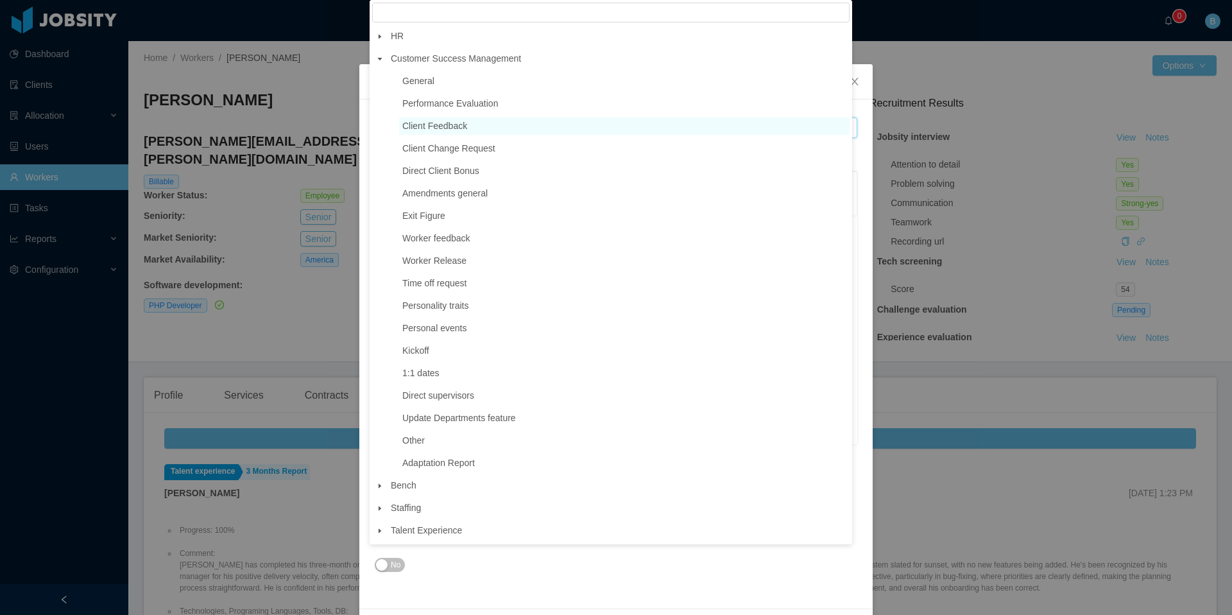
click at [444, 128] on span "Client Feedback" at bounding box center [434, 126] width 65 height 10
type input "**********"
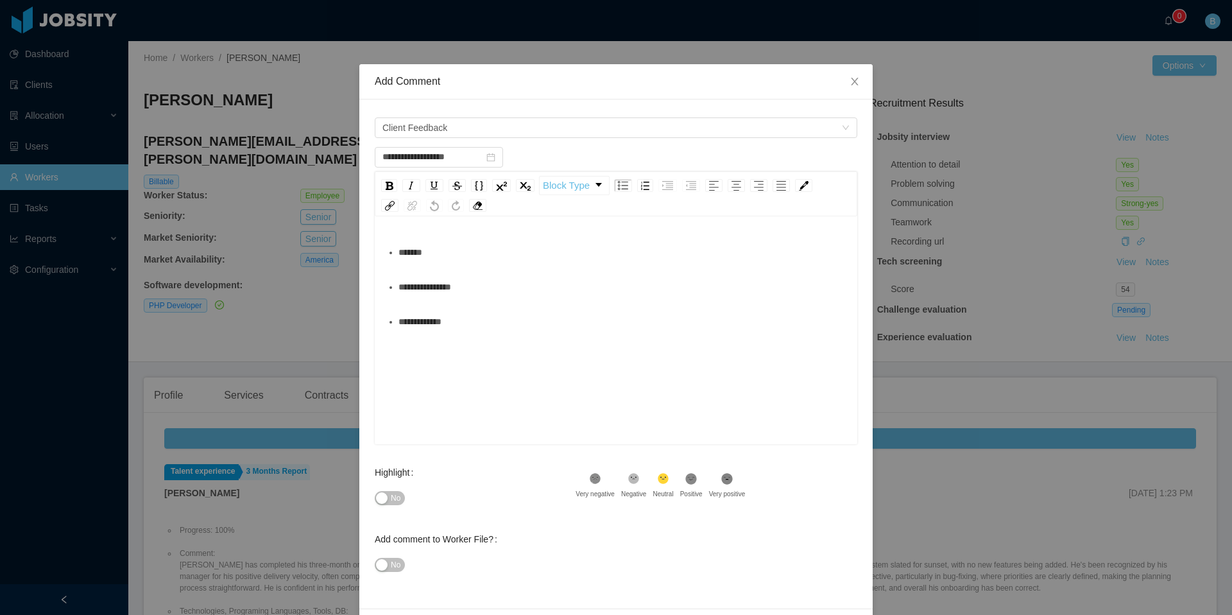
click at [461, 253] on div "*******" at bounding box center [622, 252] width 449 height 26
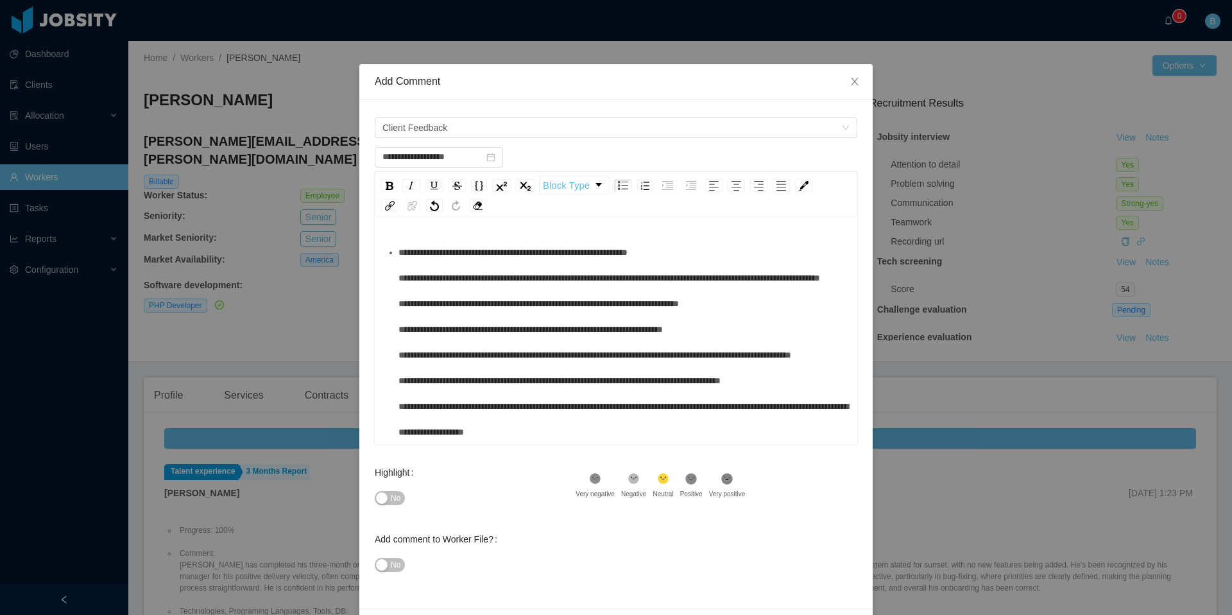
scroll to position [173, 0]
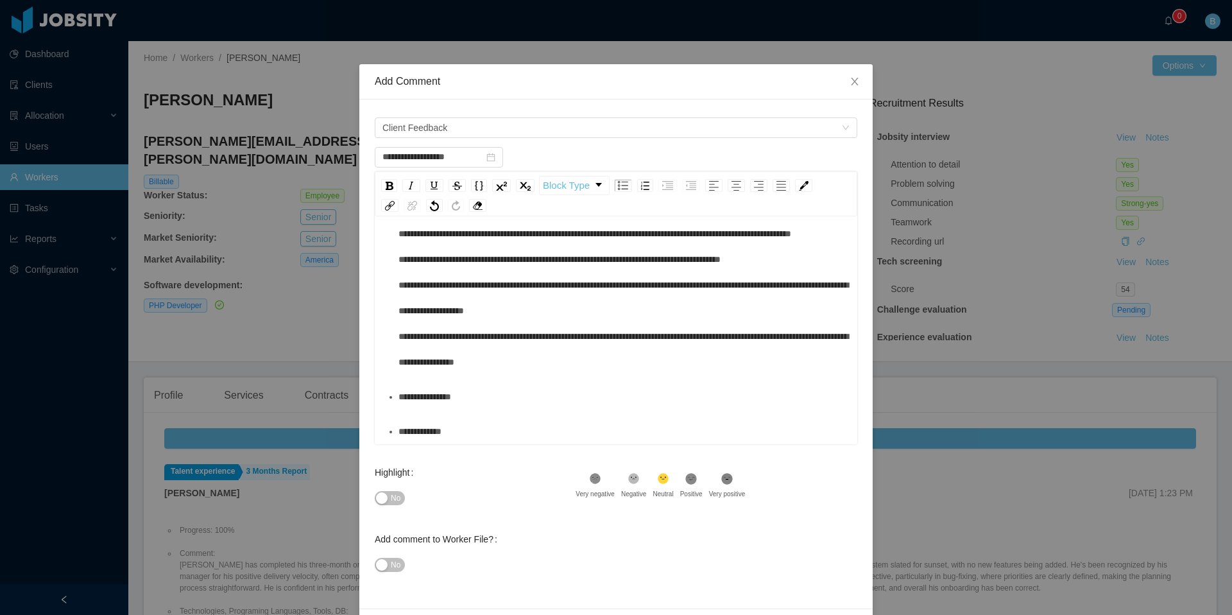
click at [694, 477] on icon at bounding box center [691, 478] width 11 height 11
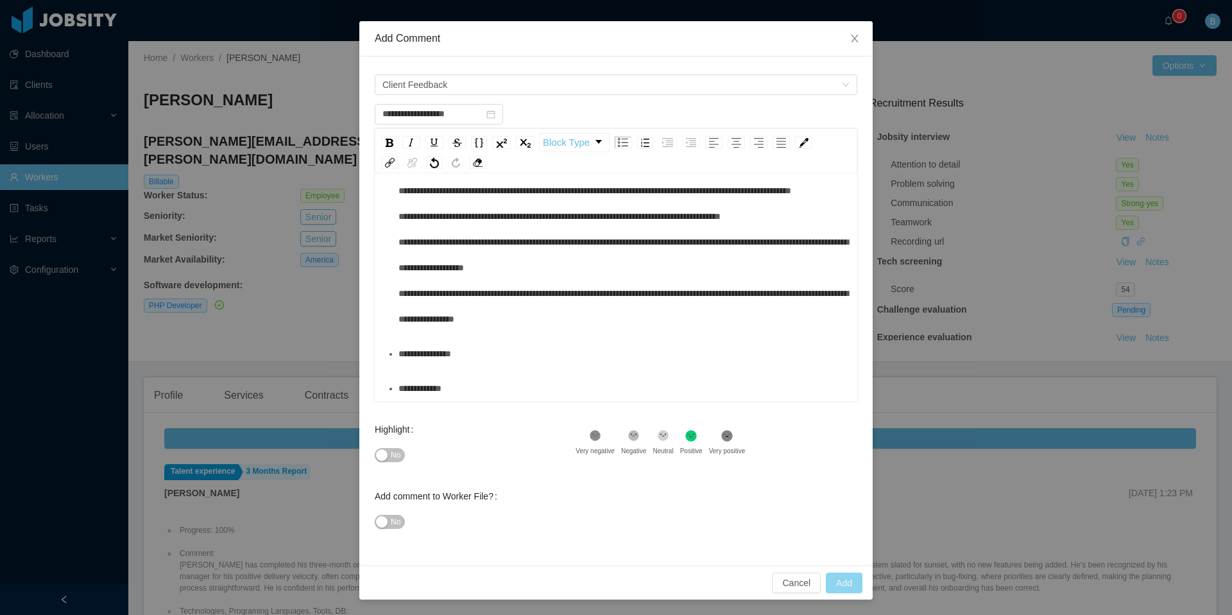
click at [830, 583] on button "Add" at bounding box center [844, 582] width 37 height 21
type input "**********"
